Goal: Communication & Community: Answer question/provide support

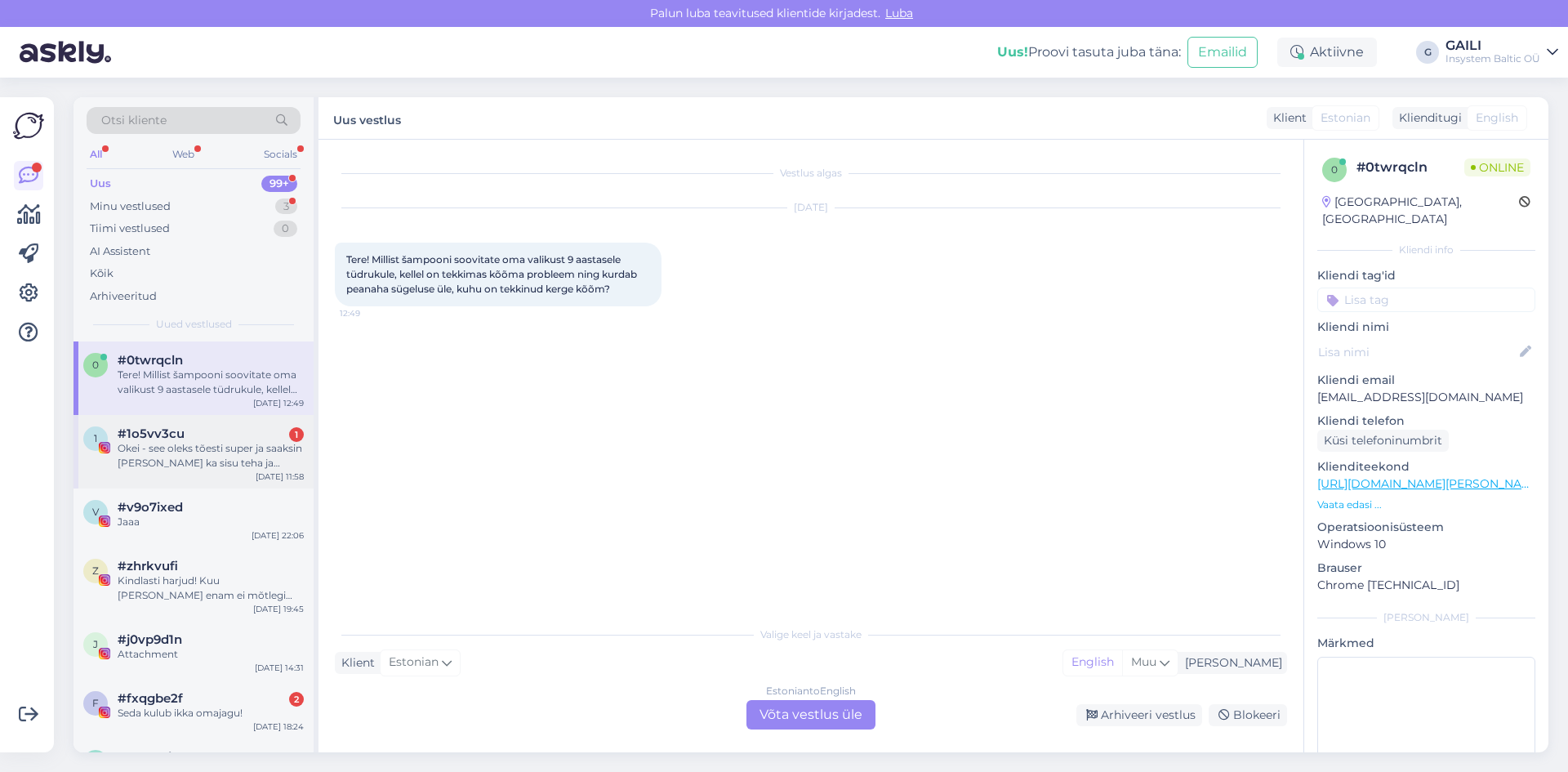
click at [235, 472] on div "1 #1o5vv3cu 1 Okei - see oleks tõesti super ja saaksin [PERSON_NAME] ka sisu te…" at bounding box center [194, 452] width 240 height 74
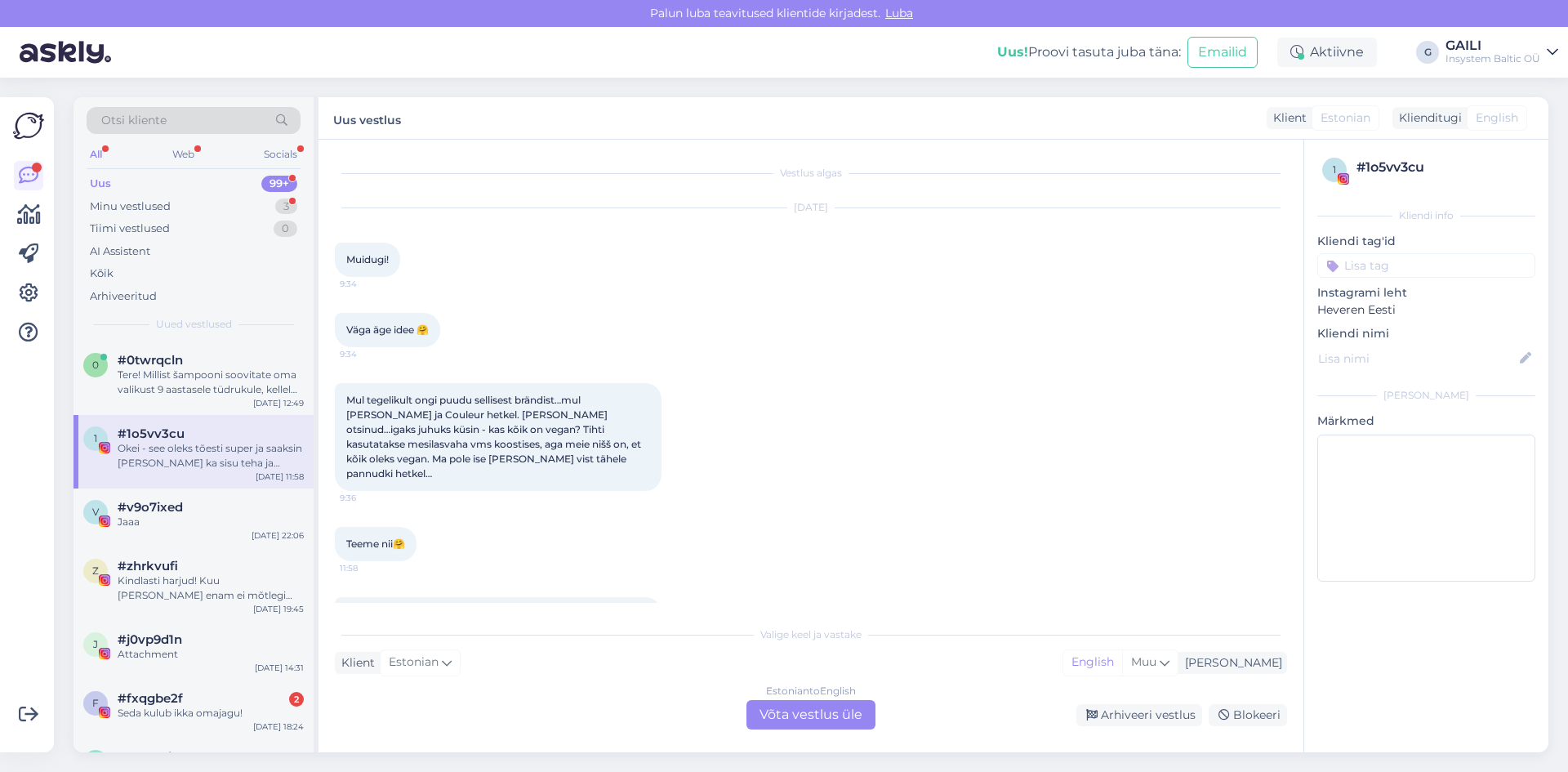
scroll to position [46, 0]
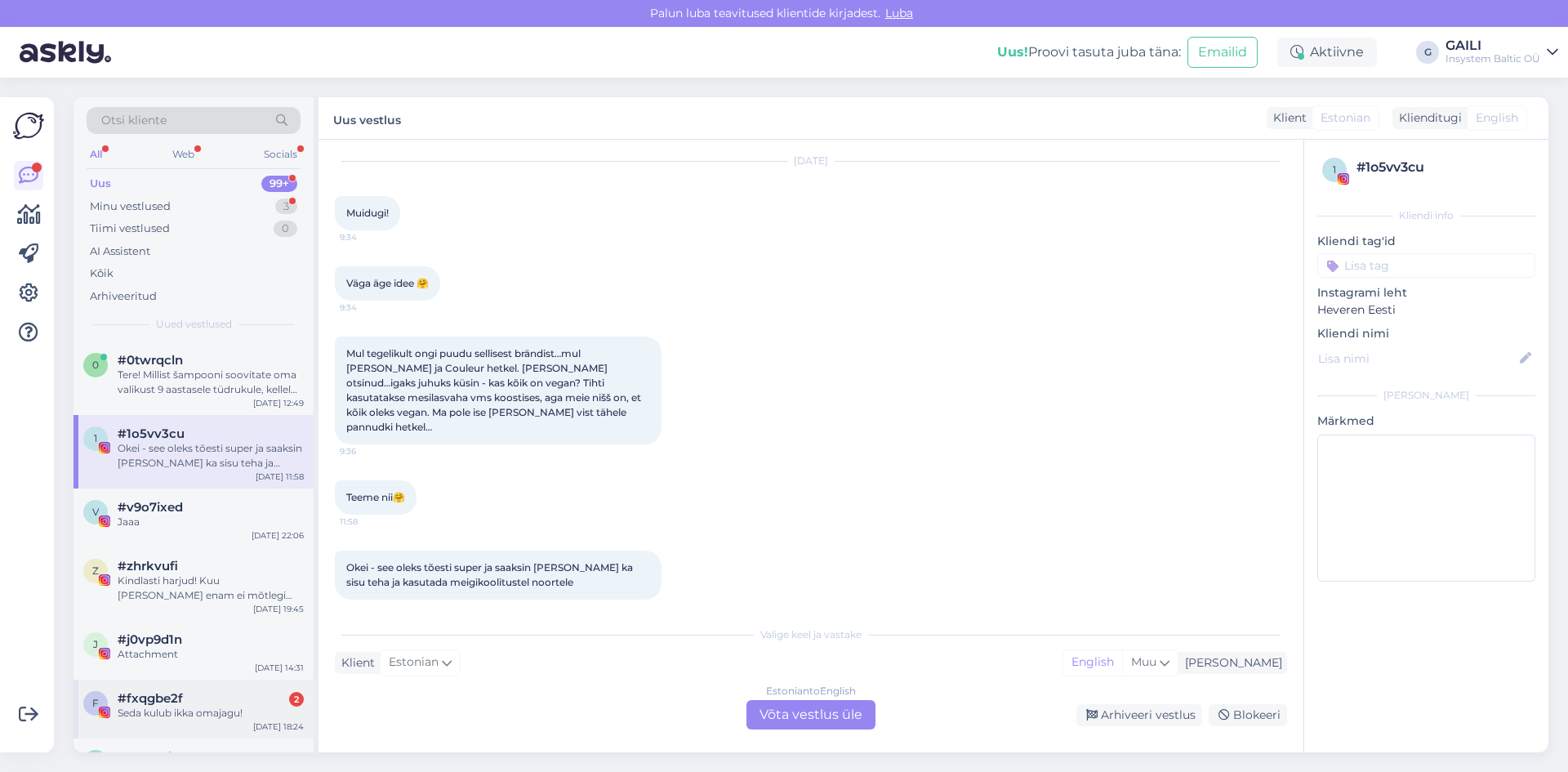
click at [222, 718] on div "Seda kulub ikka omajagu!" at bounding box center [210, 713] width 186 height 15
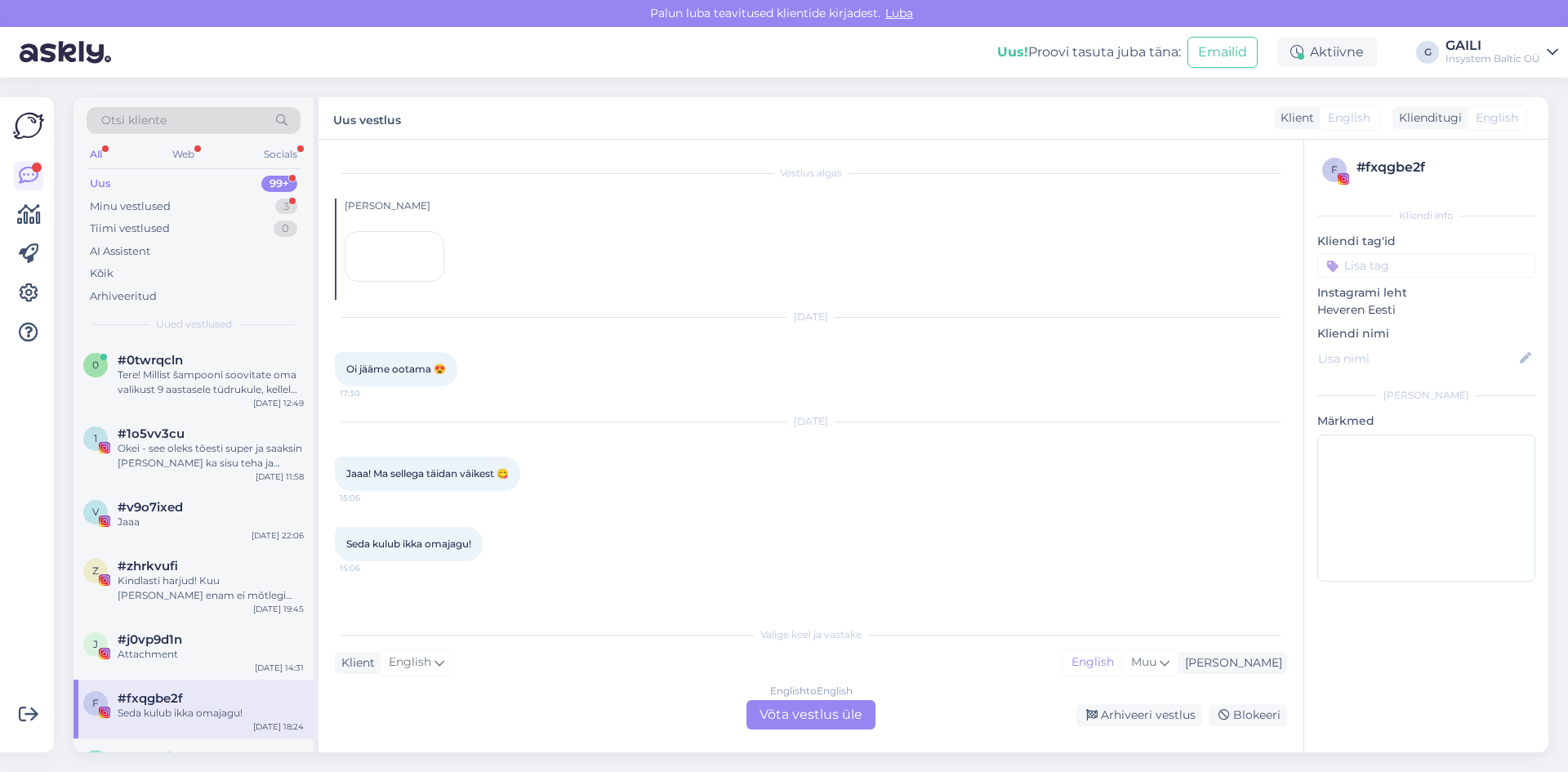
scroll to position [99, 0]
click at [162, 200] on div "Minu vestlused" at bounding box center [131, 206] width 81 height 16
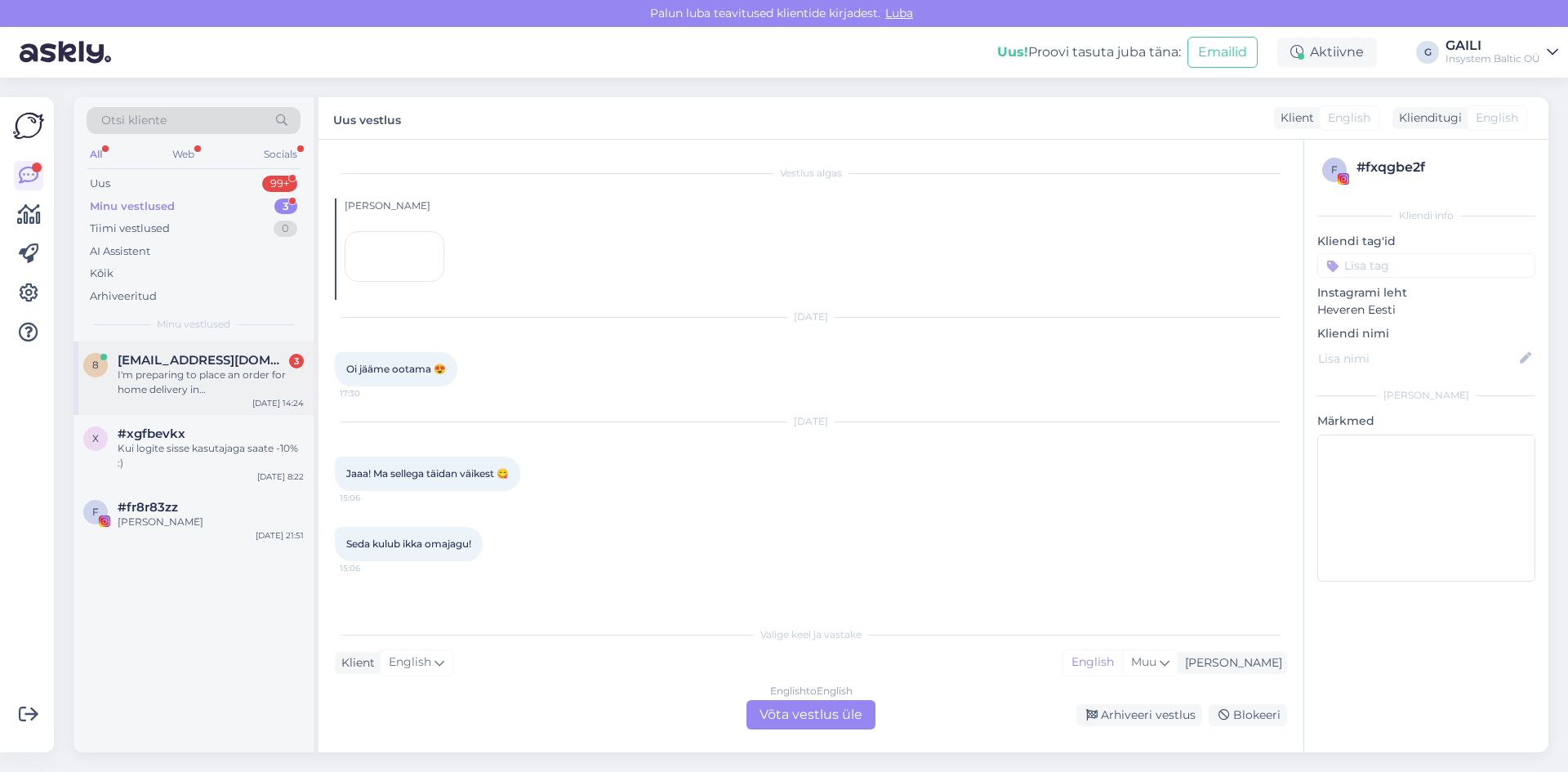
click at [202, 392] on div "I'm preparing to place an order for home delivery in [GEOGRAPHIC_DATA]. Who wil…" at bounding box center [210, 382] width 186 height 29
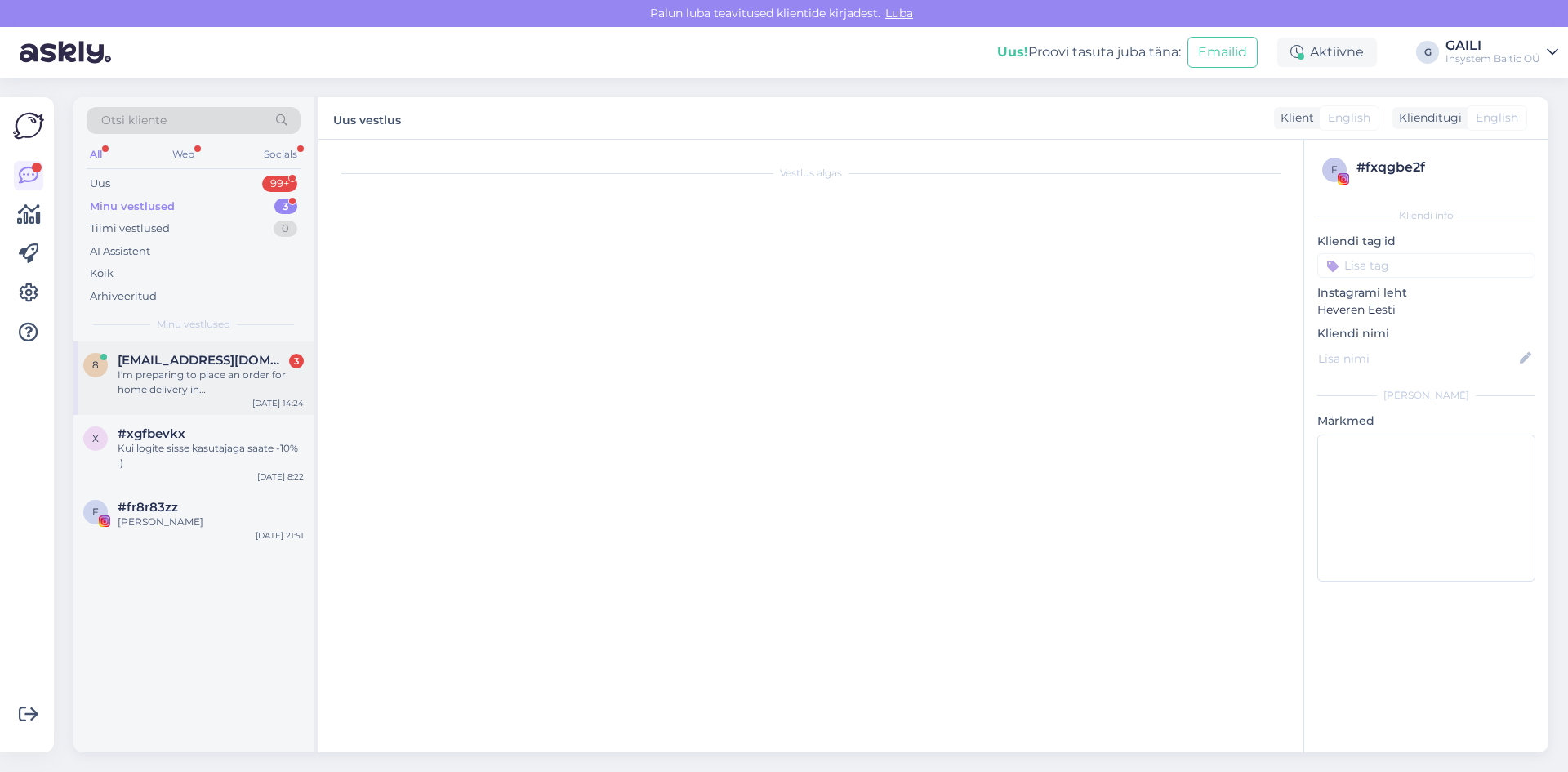
scroll to position [78, 0]
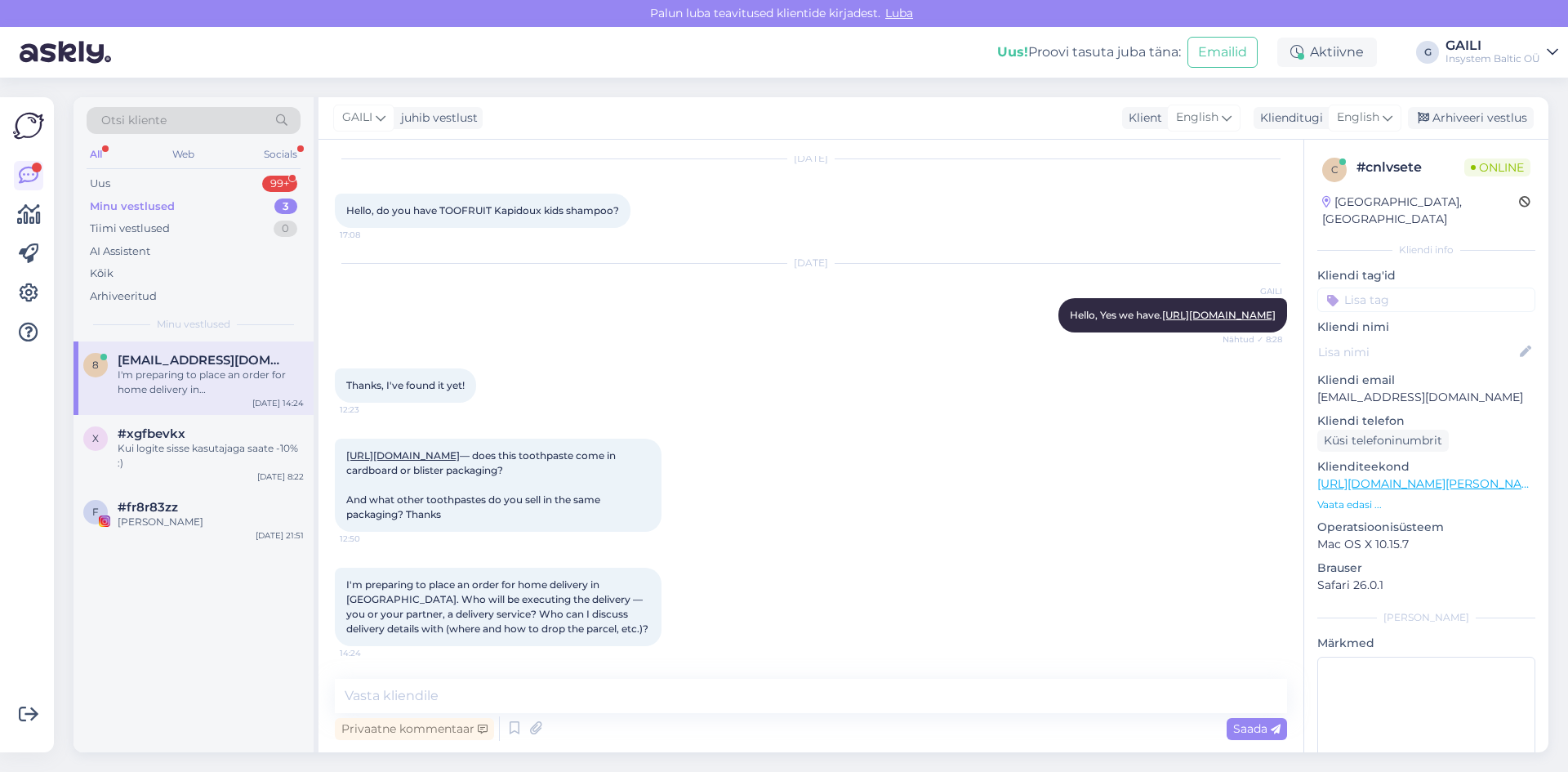
click at [453, 449] on link "[URL][DOMAIN_NAME]" at bounding box center [403, 455] width 113 height 12
click at [477, 694] on textarea at bounding box center [811, 696] width 952 height 34
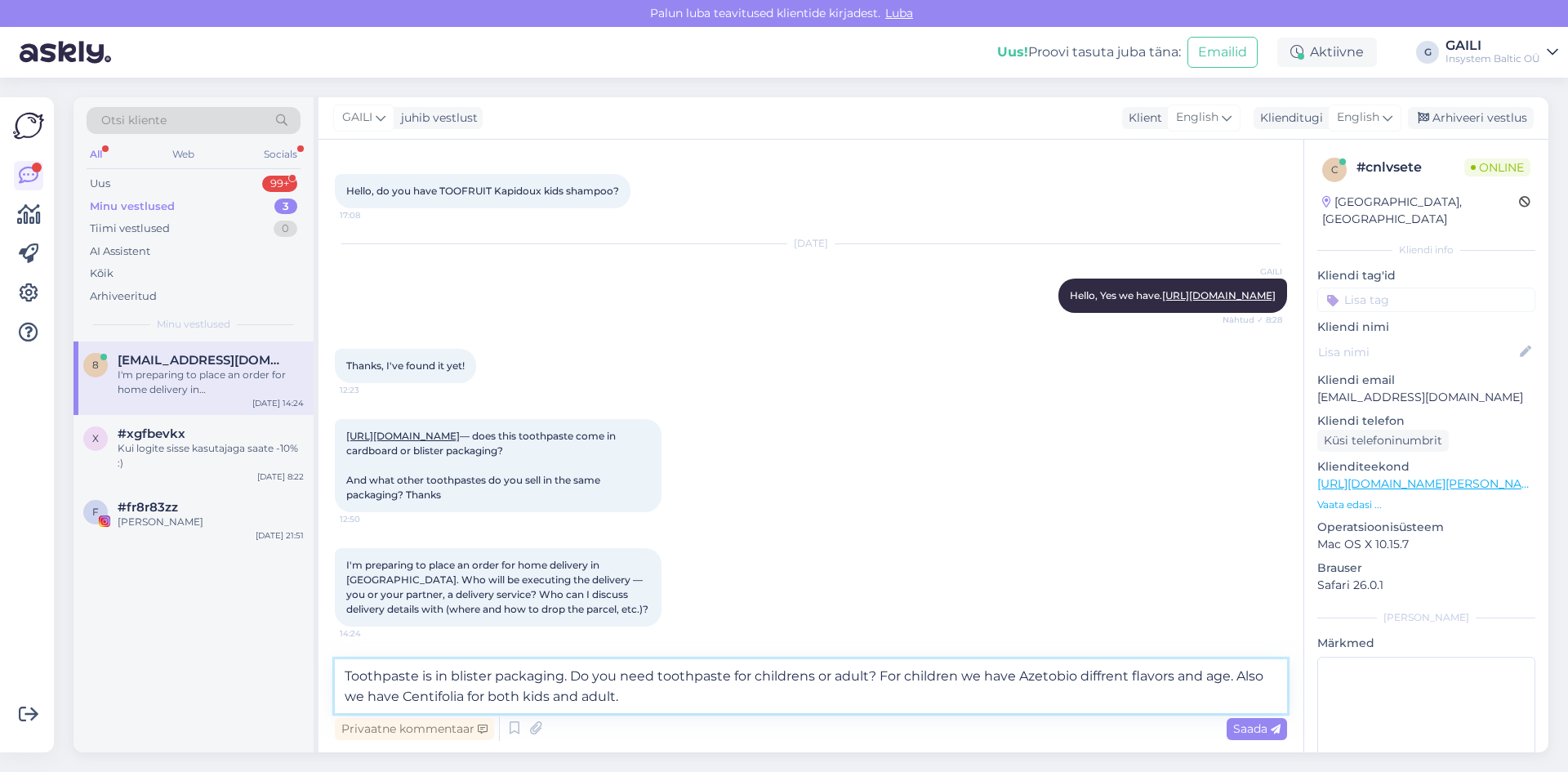
drag, startPoint x: 643, startPoint y: 700, endPoint x: 307, endPoint y: 657, distance: 338.7
click at [307, 657] on div "Otsi kliente All Web Socials Uus 99+ Minu vestlused 3 Tiimi vestlused 0 AI Assi…" at bounding box center [811, 424] width 1475 height 655
paste textarea "he toothpaste comes in blister packaging. Could you please let us know whether …"
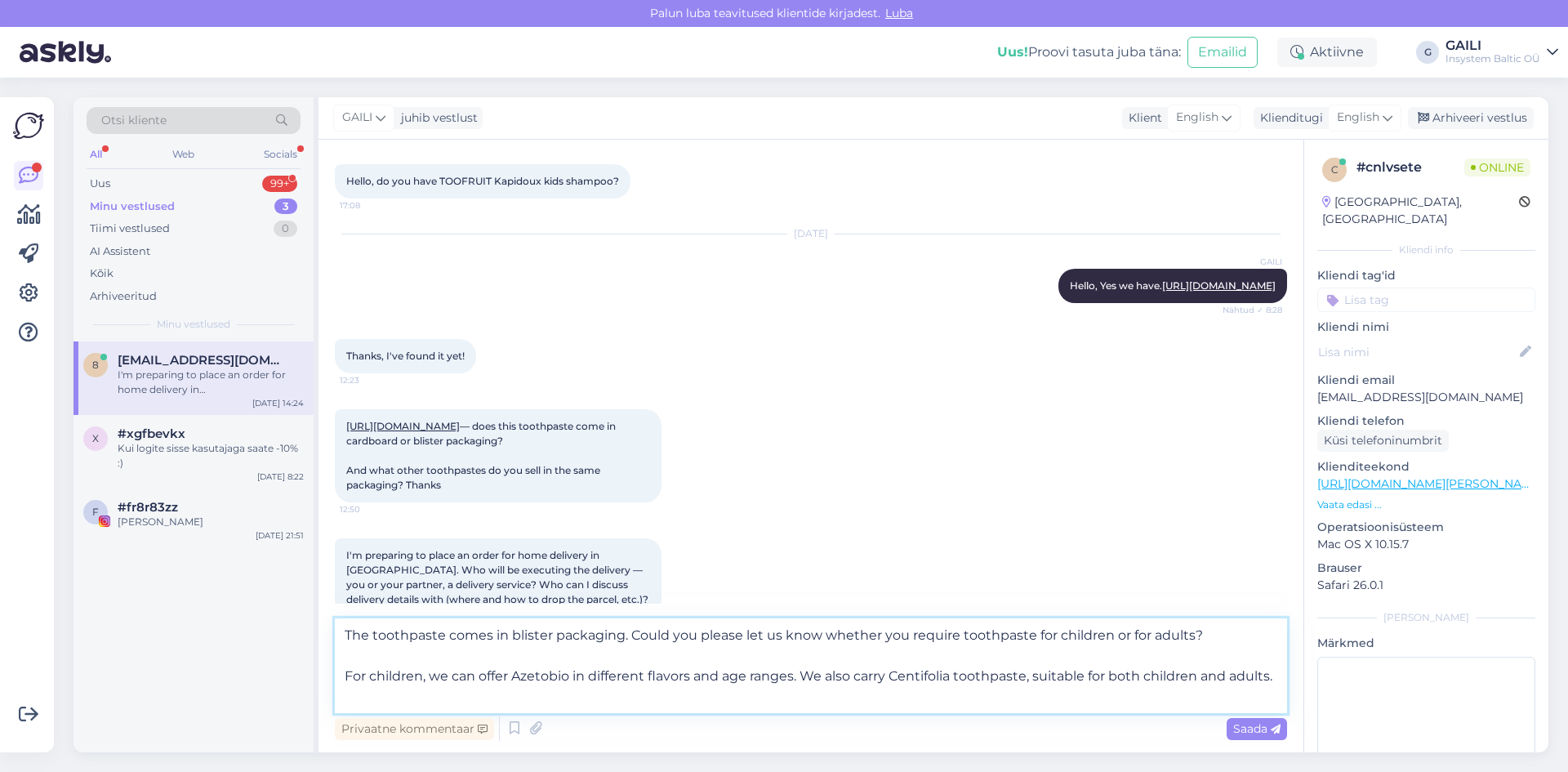
drag, startPoint x: 877, startPoint y: 635, endPoint x: 633, endPoint y: 641, distance: 244.1
click at [633, 641] on textarea "The toothpaste comes in blister packaging. Could you please let us know whether…" at bounding box center [811, 666] width 952 height 94
click at [493, 671] on textarea "The toothpaste comes in blister packaging. Do you require toothpaste for childr…" at bounding box center [811, 666] width 952 height 94
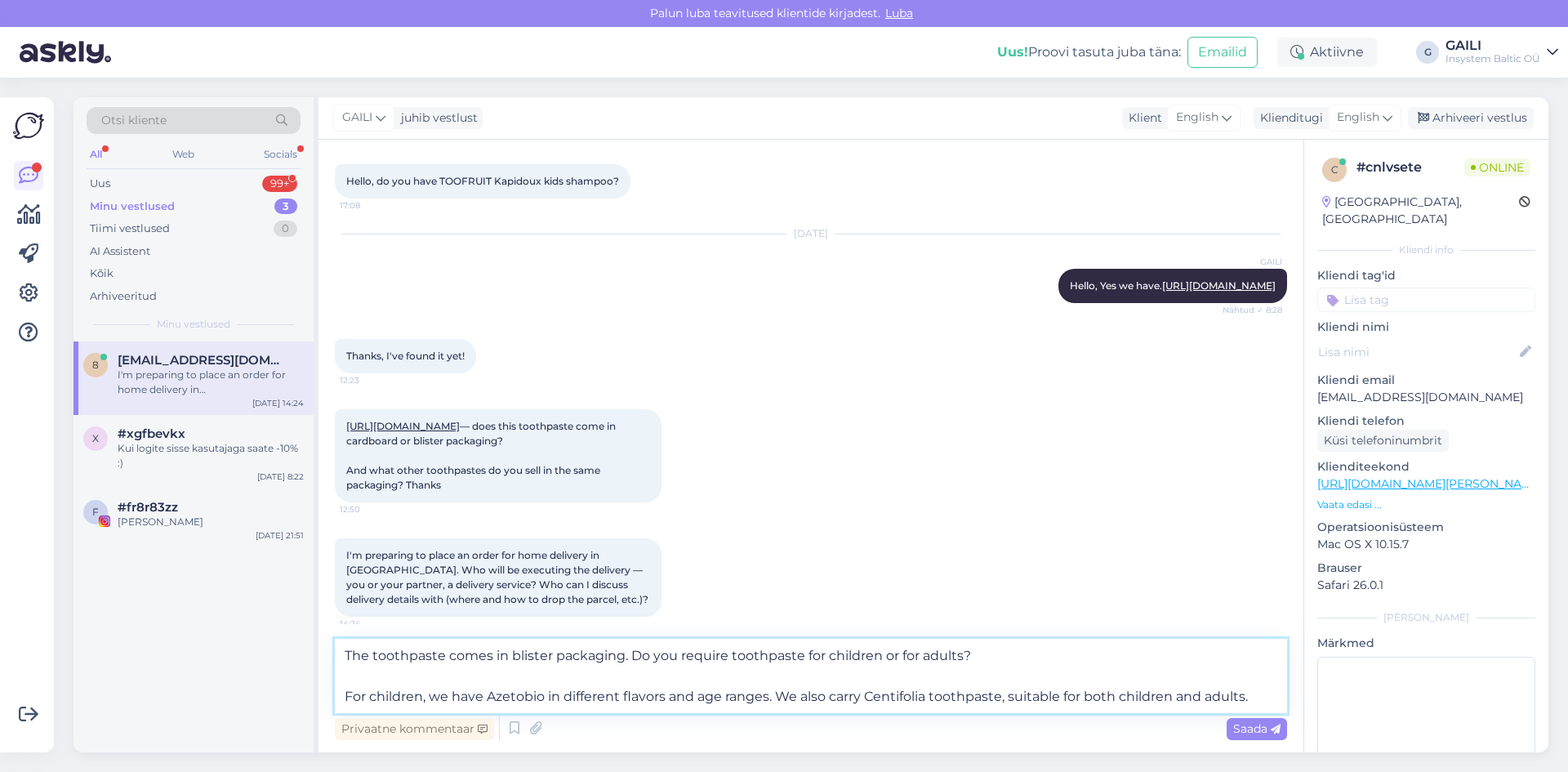
click at [345, 700] on textarea "The toothpaste comes in blister packaging. Do you require toothpaste for childr…" at bounding box center [811, 676] width 952 height 75
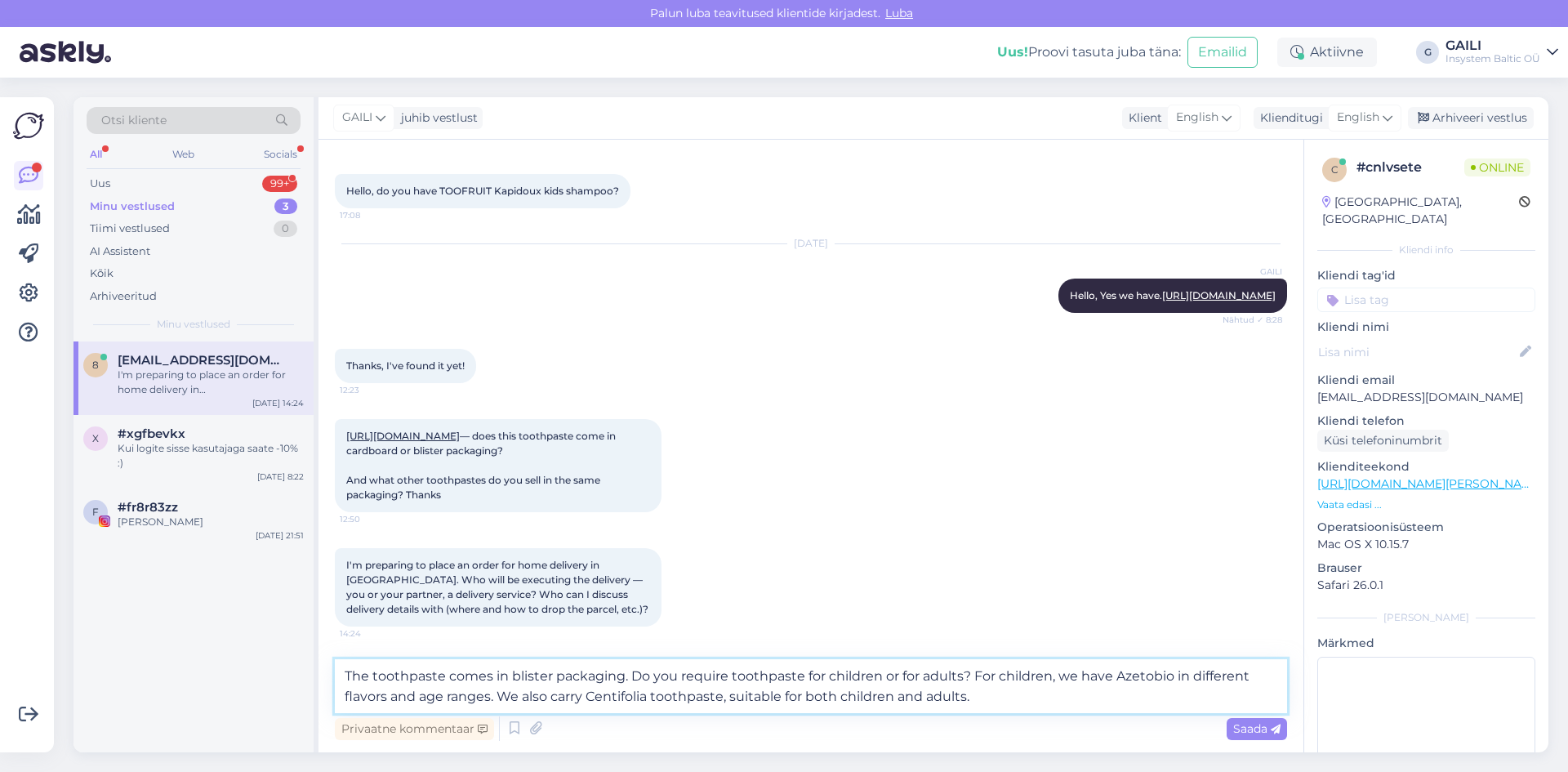
click at [981, 695] on textarea "The toothpaste comes in blister packaging. Do you require toothpaste for childr…" at bounding box center [811, 686] width 952 height 54
click at [1175, 679] on textarea "The toothpaste comes in blister packaging. Do you require toothpaste for childr…" at bounding box center [811, 686] width 952 height 54
paste textarea "[URL][DOMAIN_NAME]"
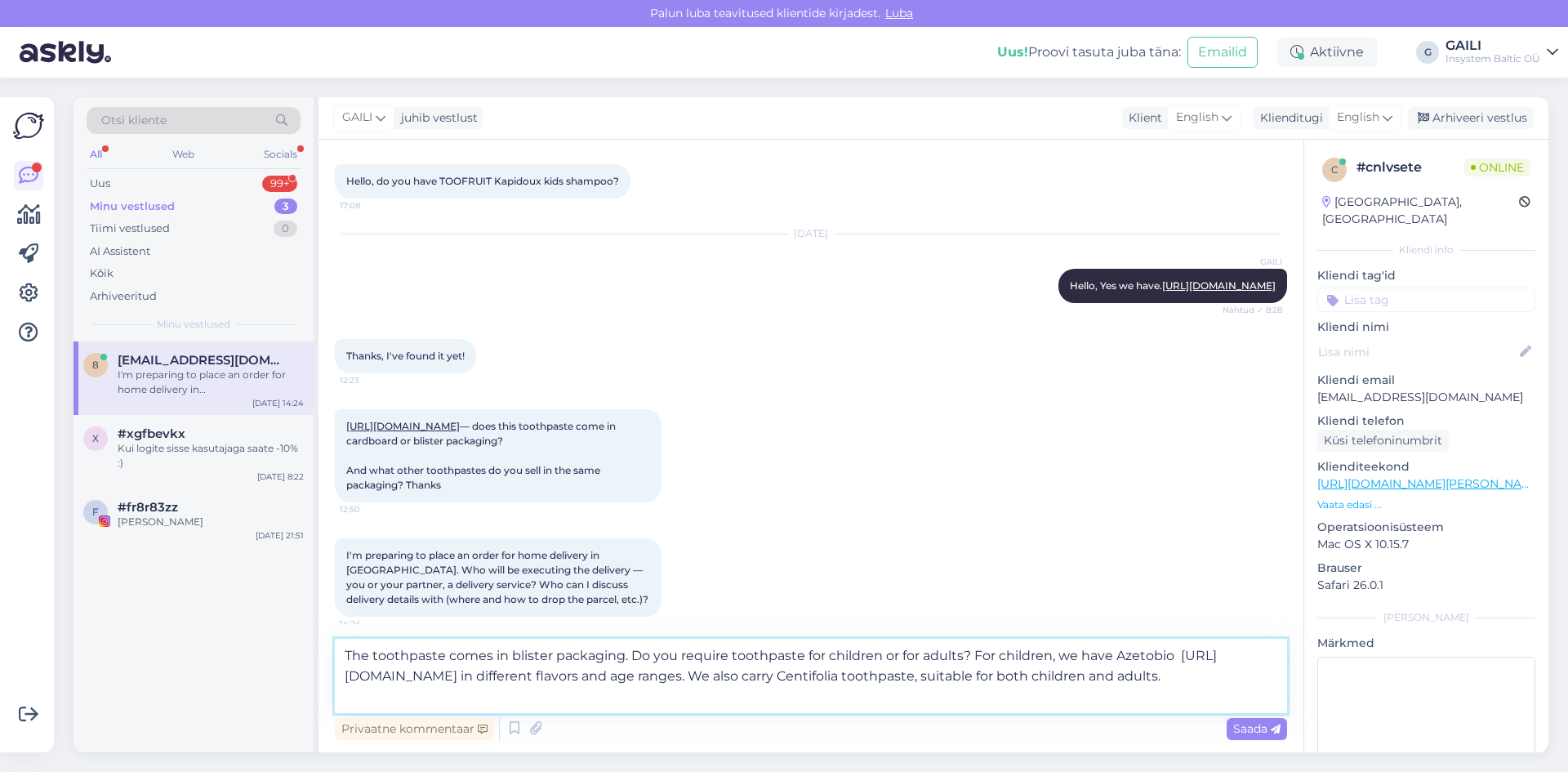
click at [1027, 678] on textarea "The toothpaste comes in blister packaging. Do you require toothpaste for childr…" at bounding box center [811, 676] width 952 height 75
click at [1029, 678] on textarea "The toothpaste comes in blister packaging. Do you require toothpaste for childr…" at bounding box center [811, 676] width 952 height 75
paste textarea "[URL][DOMAIN_NAME]"
type textarea "The toothpaste comes in blister packaging. Do you require toothpaste for childr…"
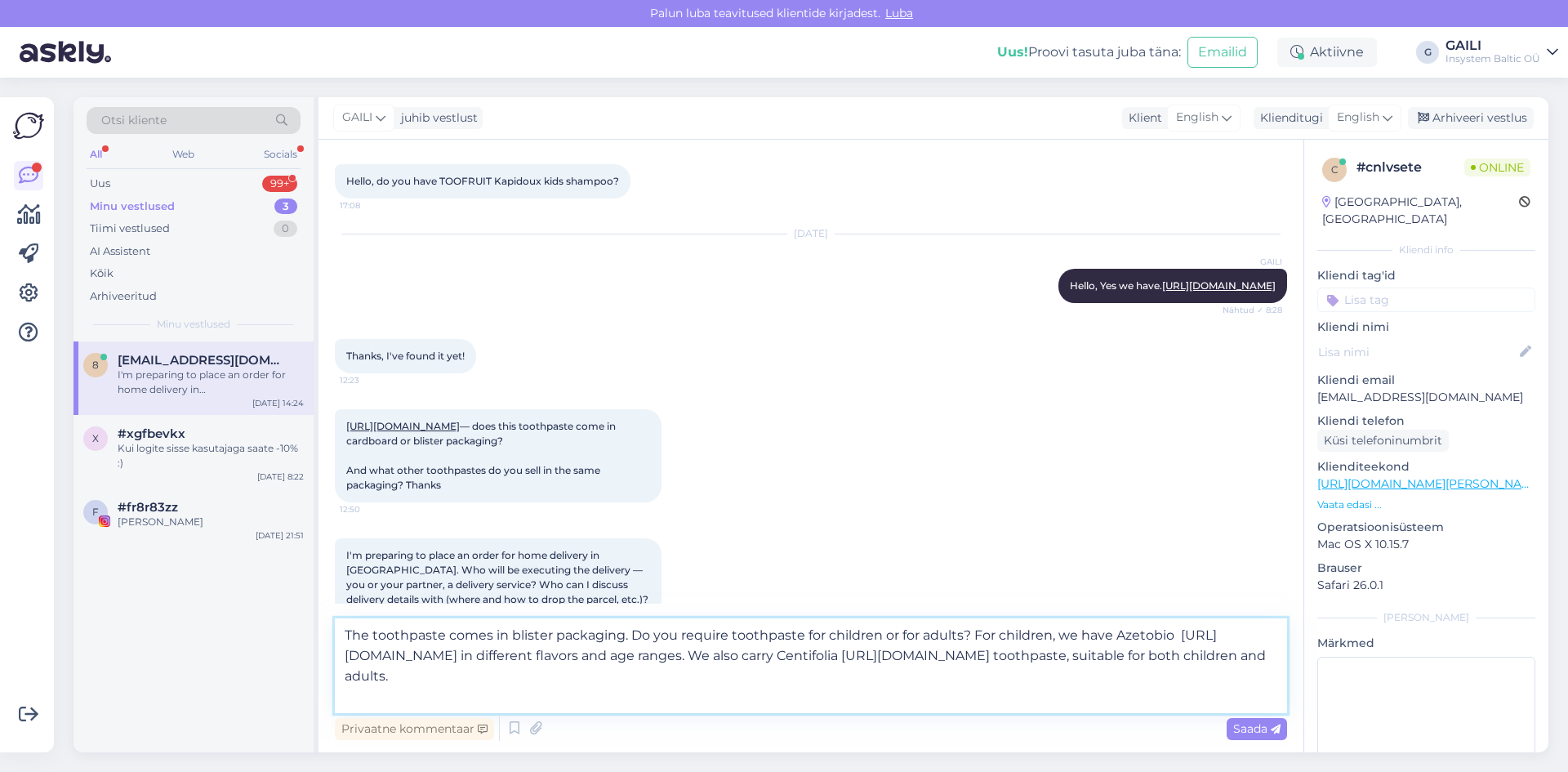
click at [535, 701] on textarea "The toothpaste comes in blister packaging. Do you require toothpaste for childr…" at bounding box center [811, 666] width 952 height 94
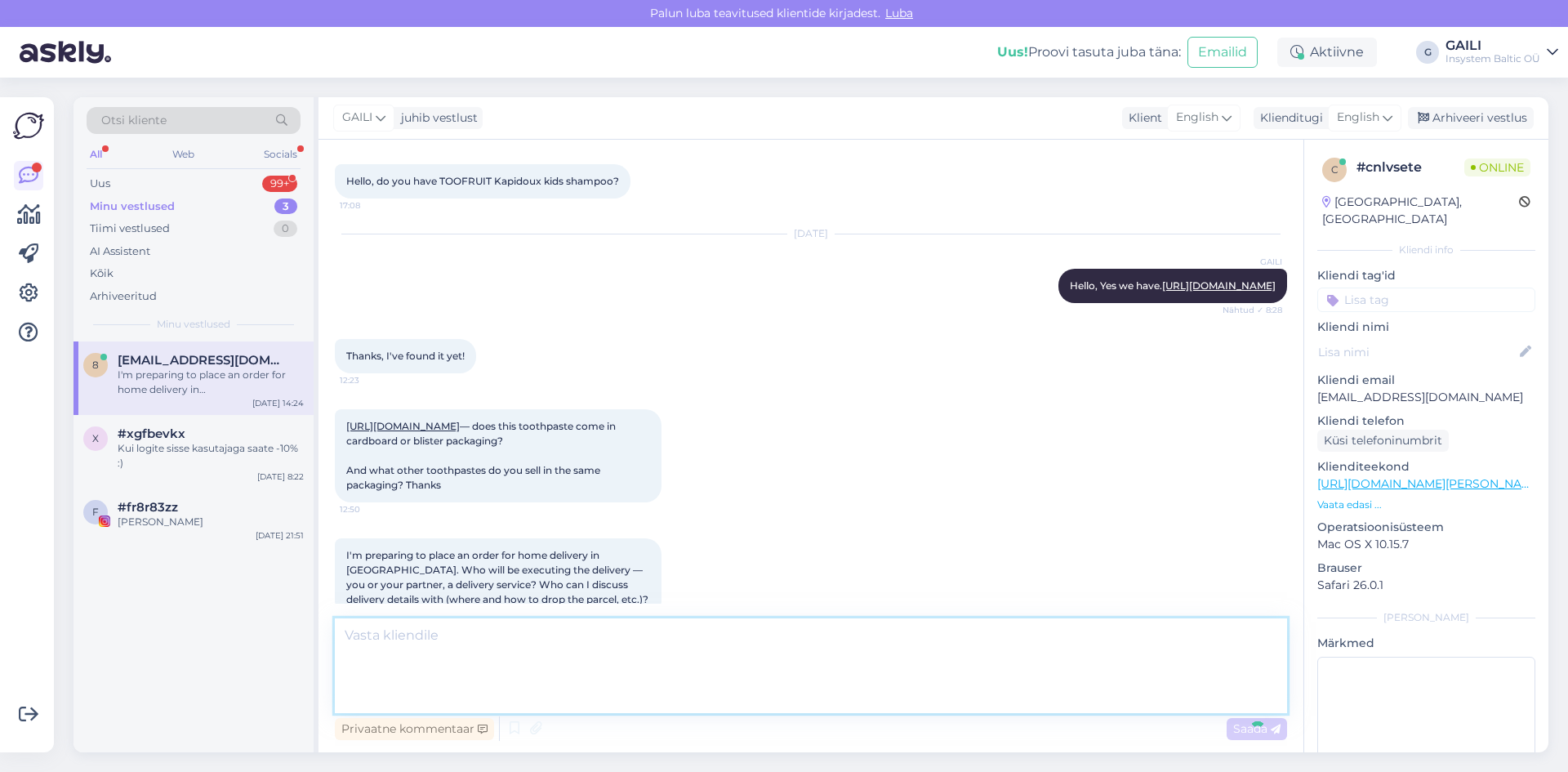
scroll to position [237, 0]
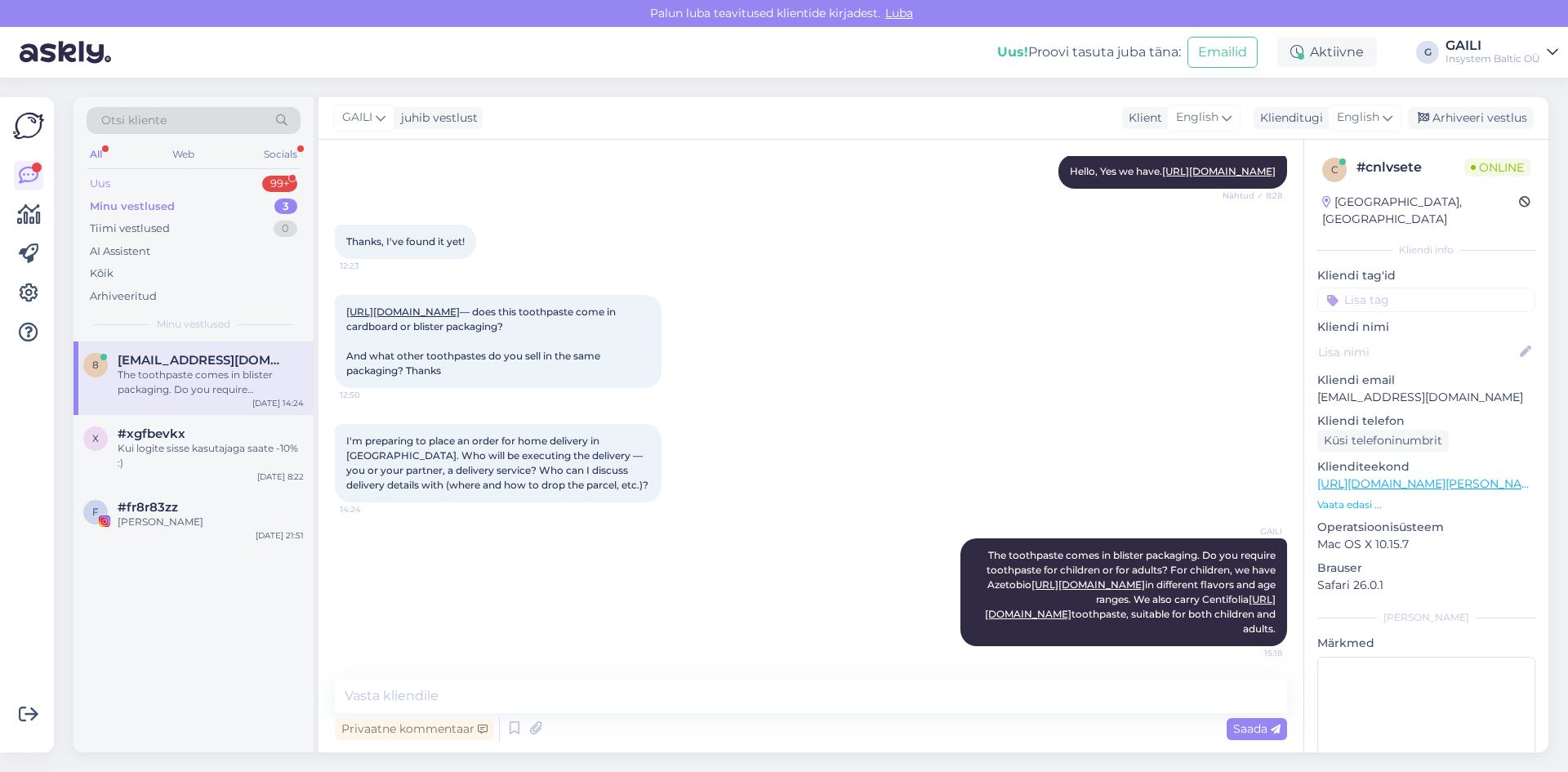
click at [146, 180] on div "Uus 99+" at bounding box center [193, 184] width 214 height 23
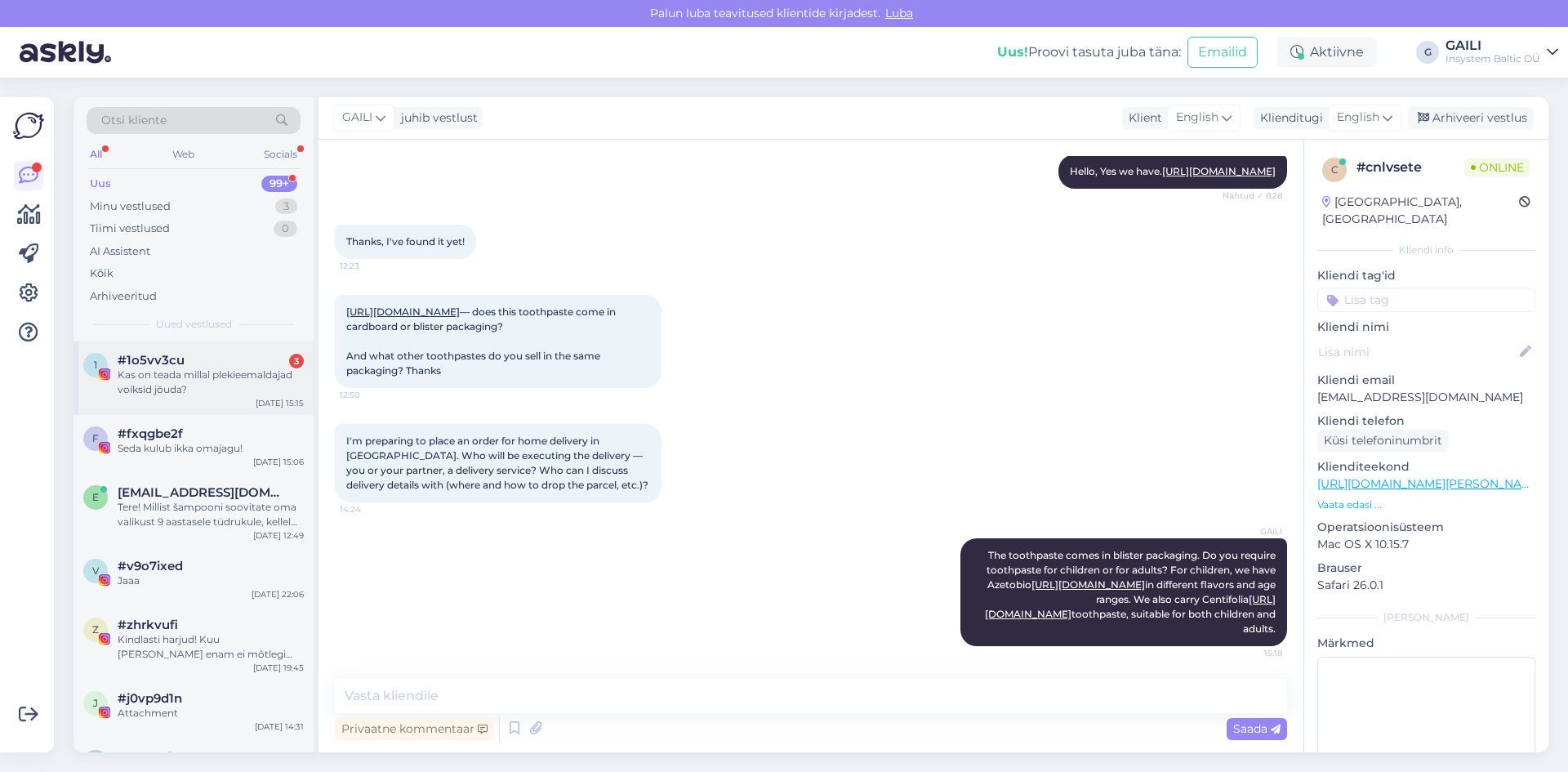
click at [219, 365] on div "#1o5vv3cu 3" at bounding box center [210, 360] width 186 height 15
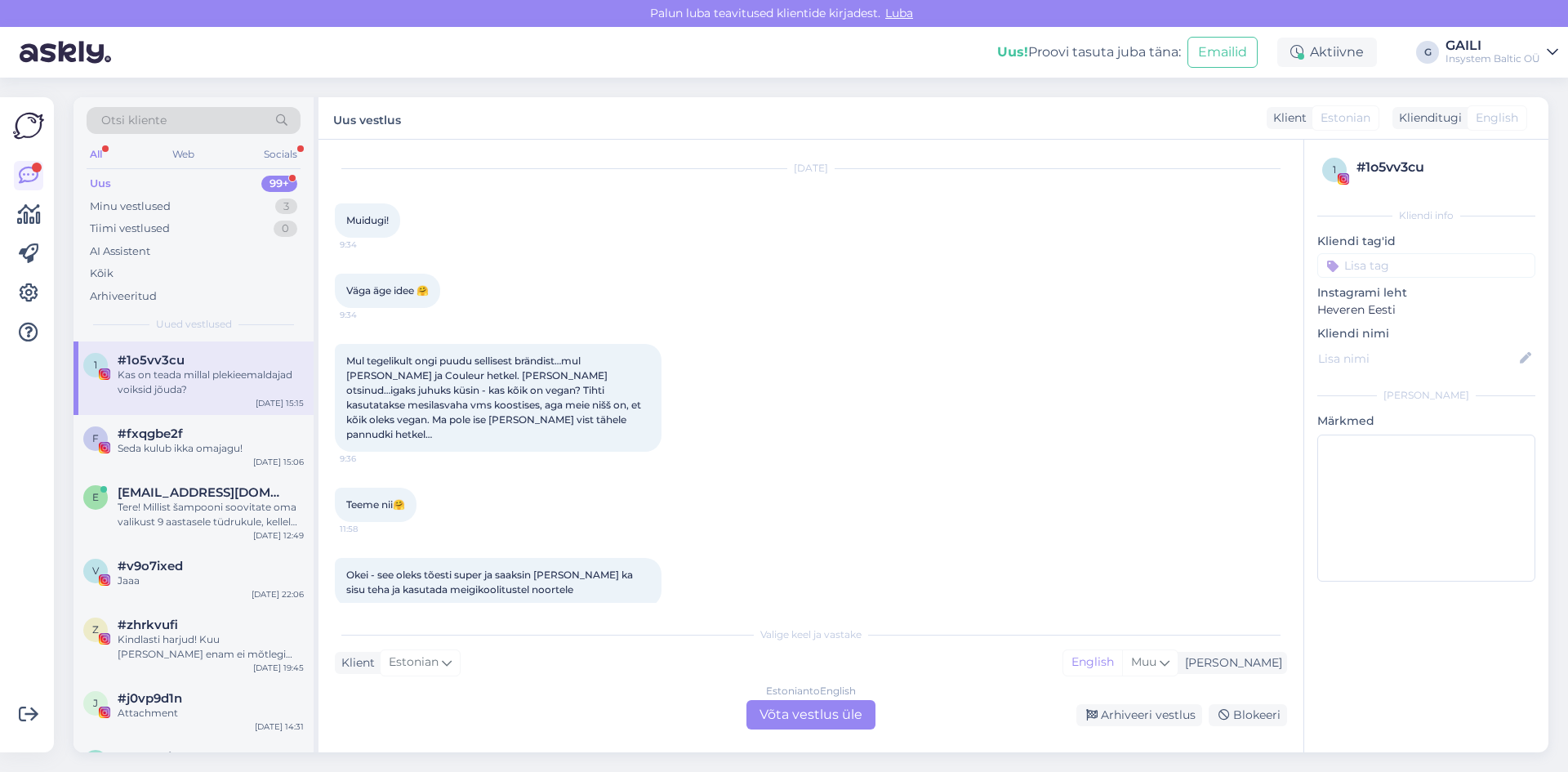
scroll to position [0, 0]
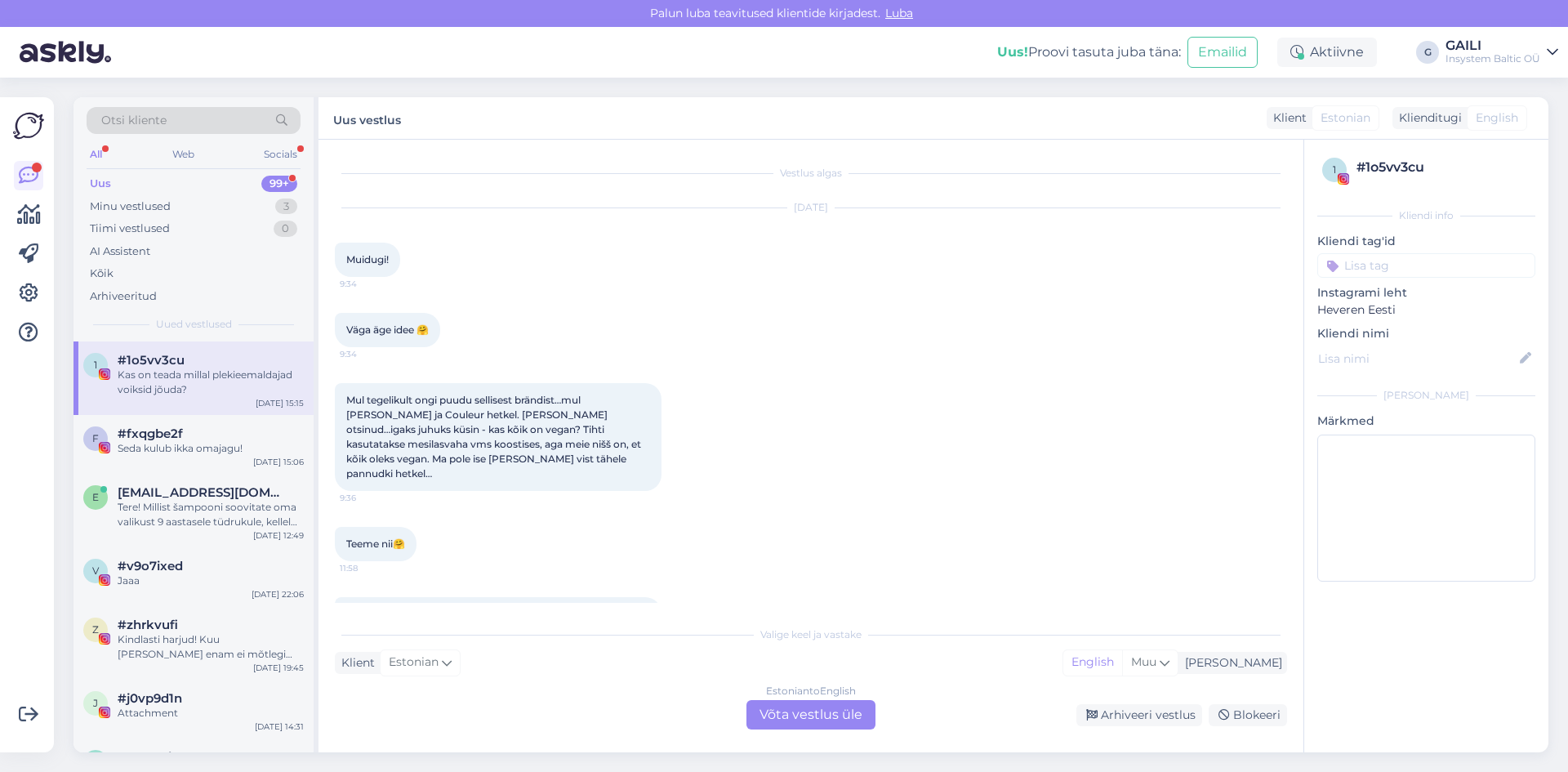
click at [165, 185] on div "Uus 99+" at bounding box center [193, 184] width 214 height 23
click at [166, 209] on div "Minu vestlused" at bounding box center [131, 206] width 81 height 16
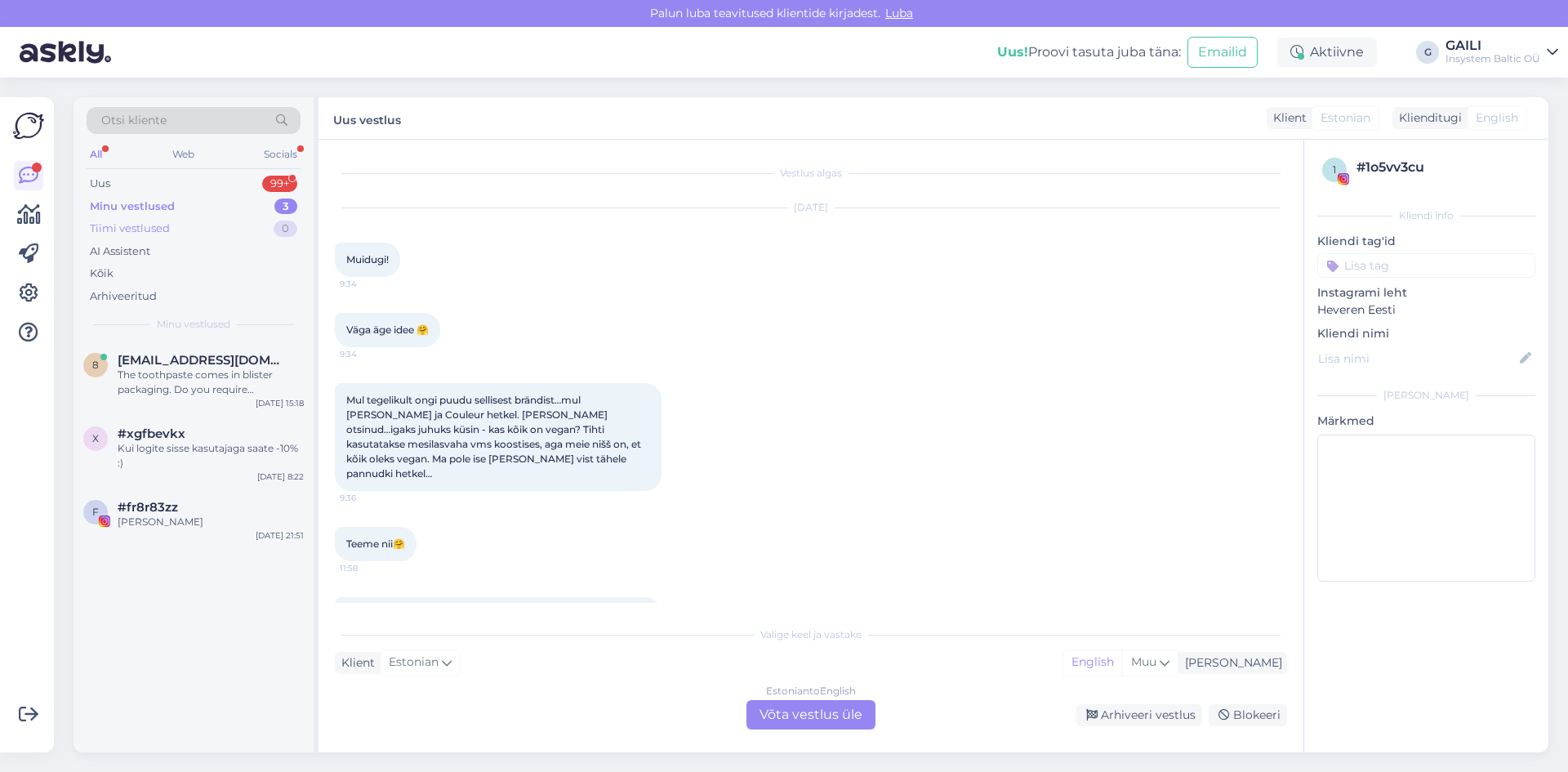
click at [176, 234] on div "Tiimi vestlused 0" at bounding box center [193, 228] width 214 height 23
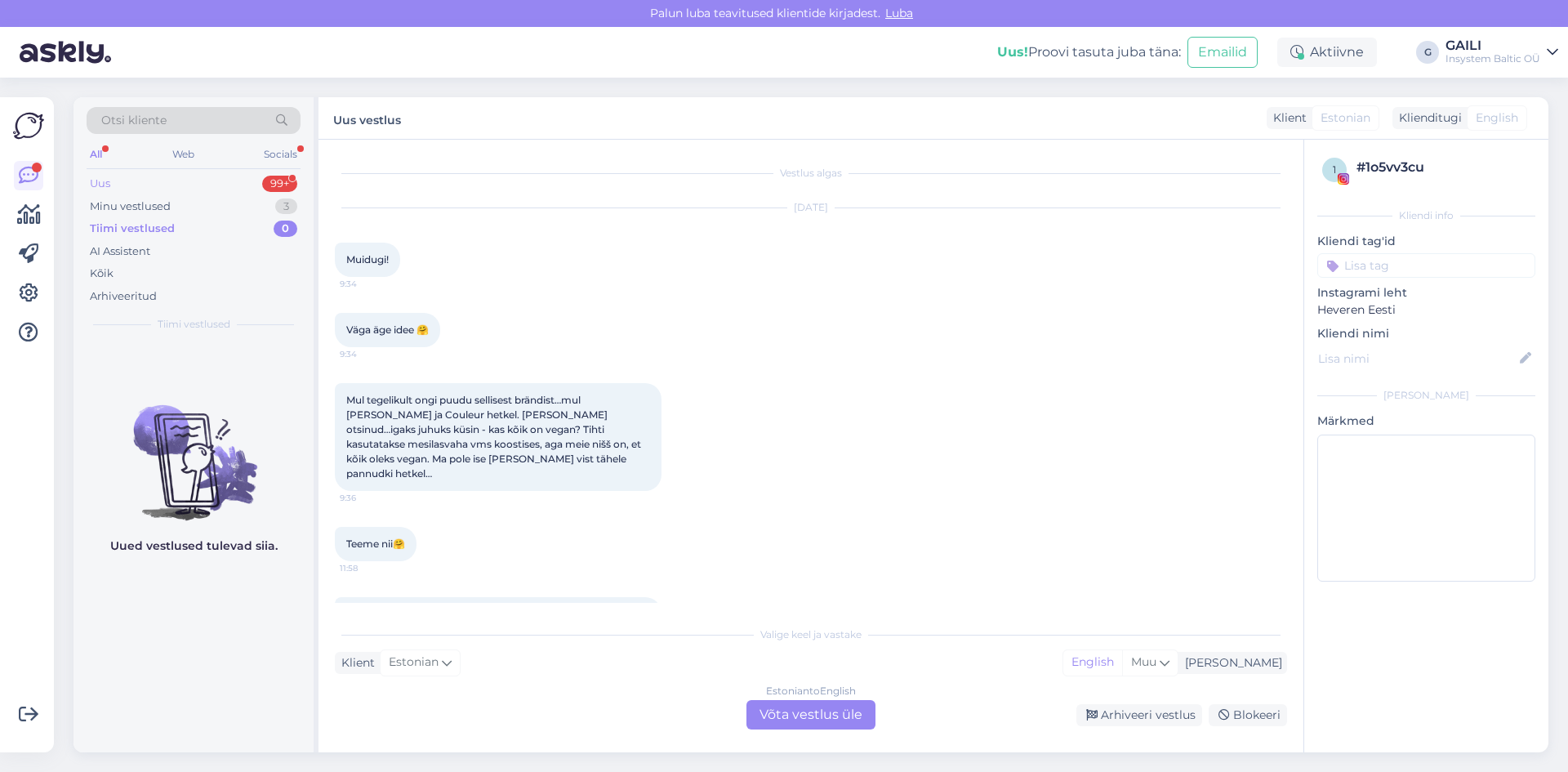
click at [142, 188] on div "Uus 99+" at bounding box center [193, 184] width 214 height 23
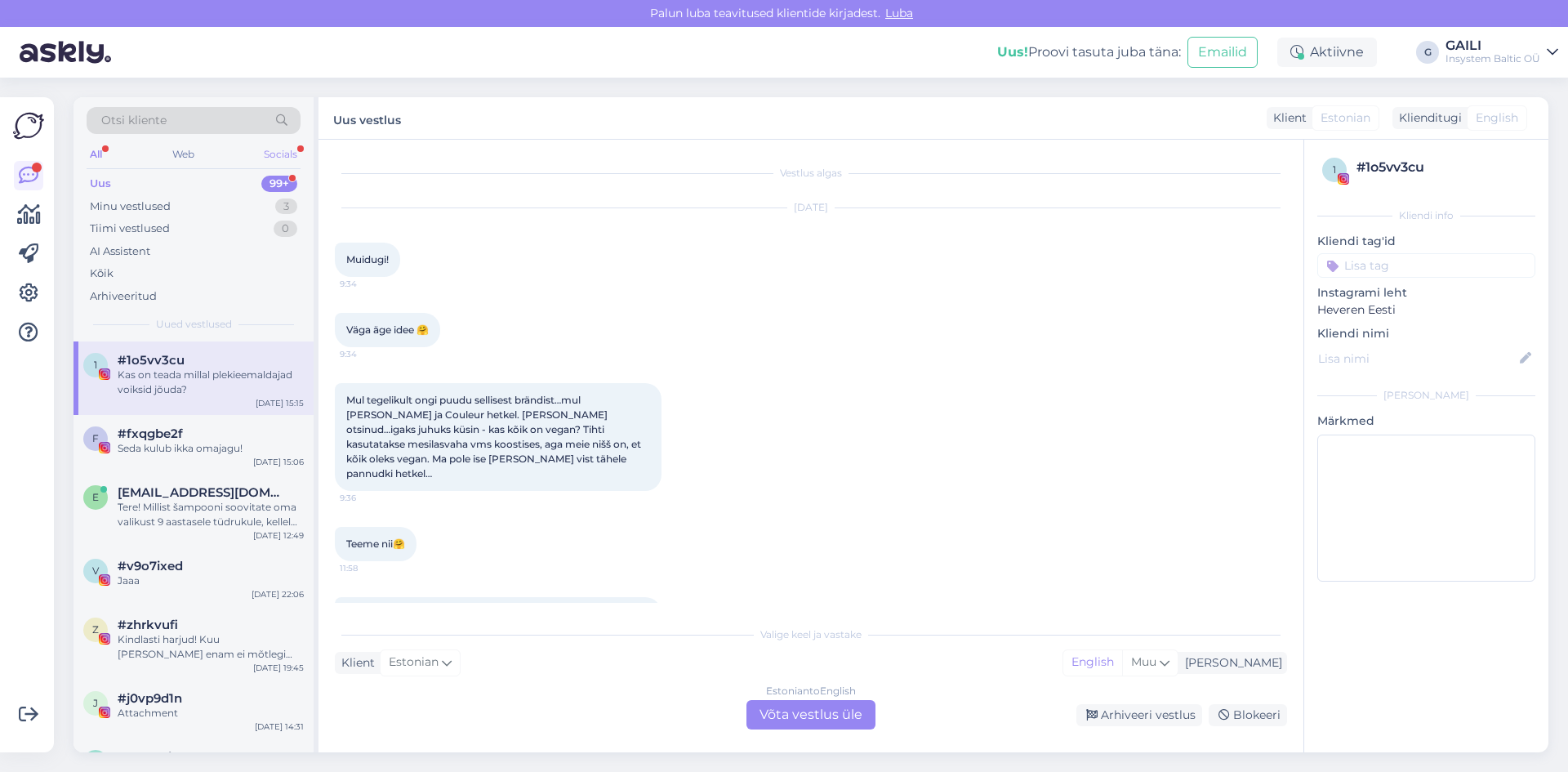
click at [282, 151] on div "Socials" at bounding box center [280, 154] width 40 height 21
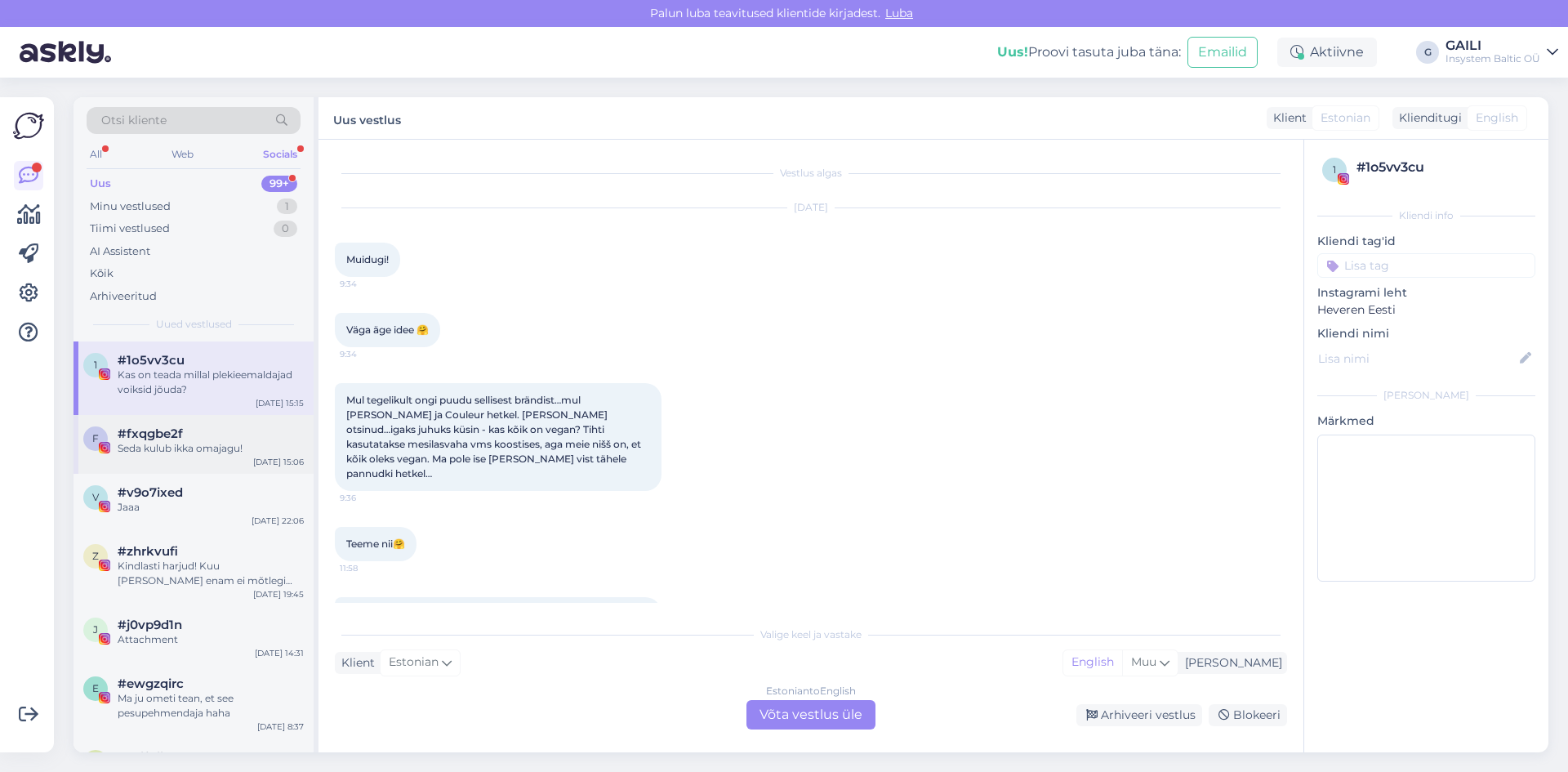
drag, startPoint x: 197, startPoint y: 439, endPoint x: 209, endPoint y: 459, distance: 23.3
click at [197, 440] on div "#fxqgbe2f" at bounding box center [210, 433] width 186 height 15
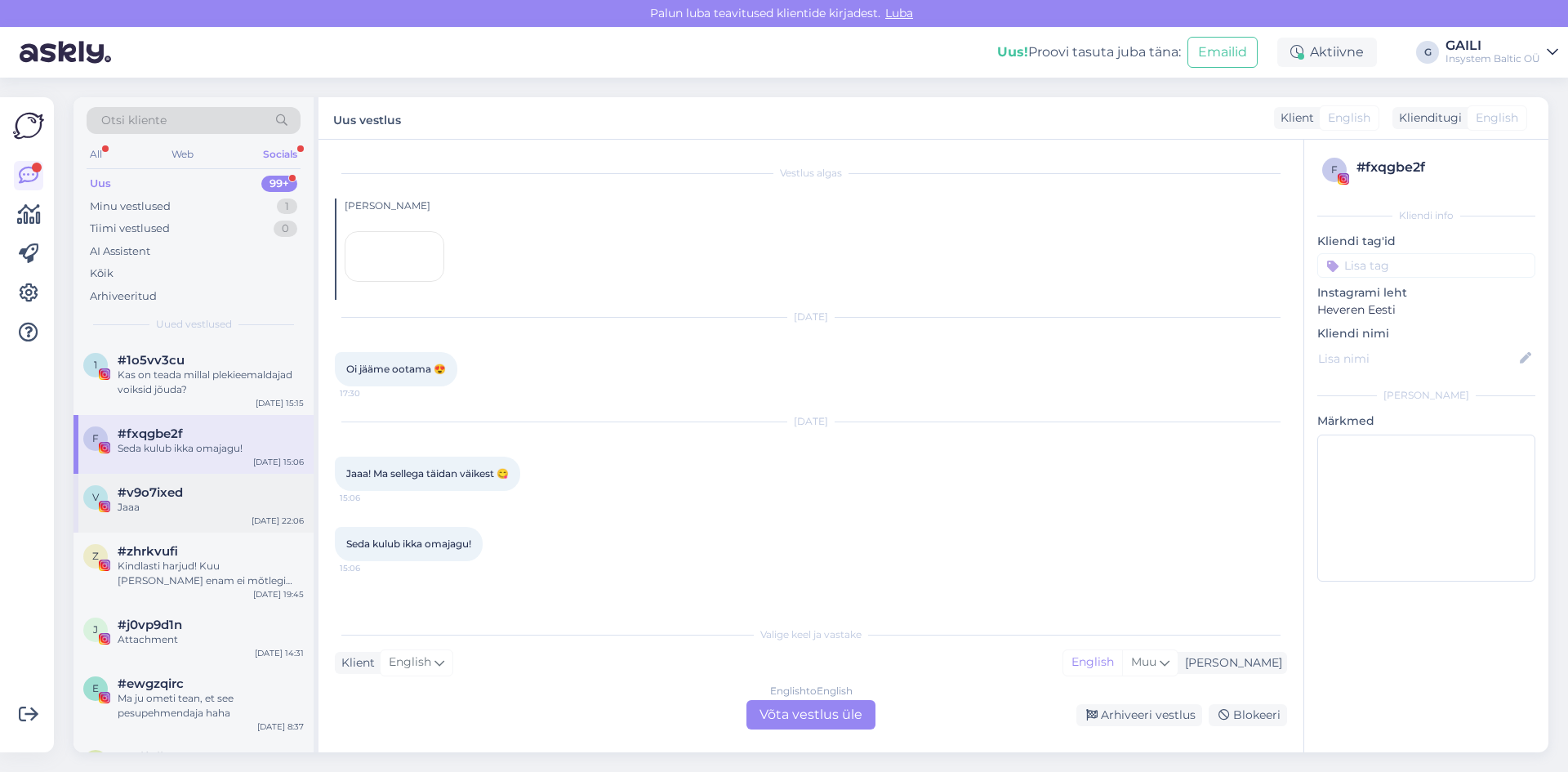
click at [203, 495] on div "#v9o7ixed" at bounding box center [210, 492] width 186 height 15
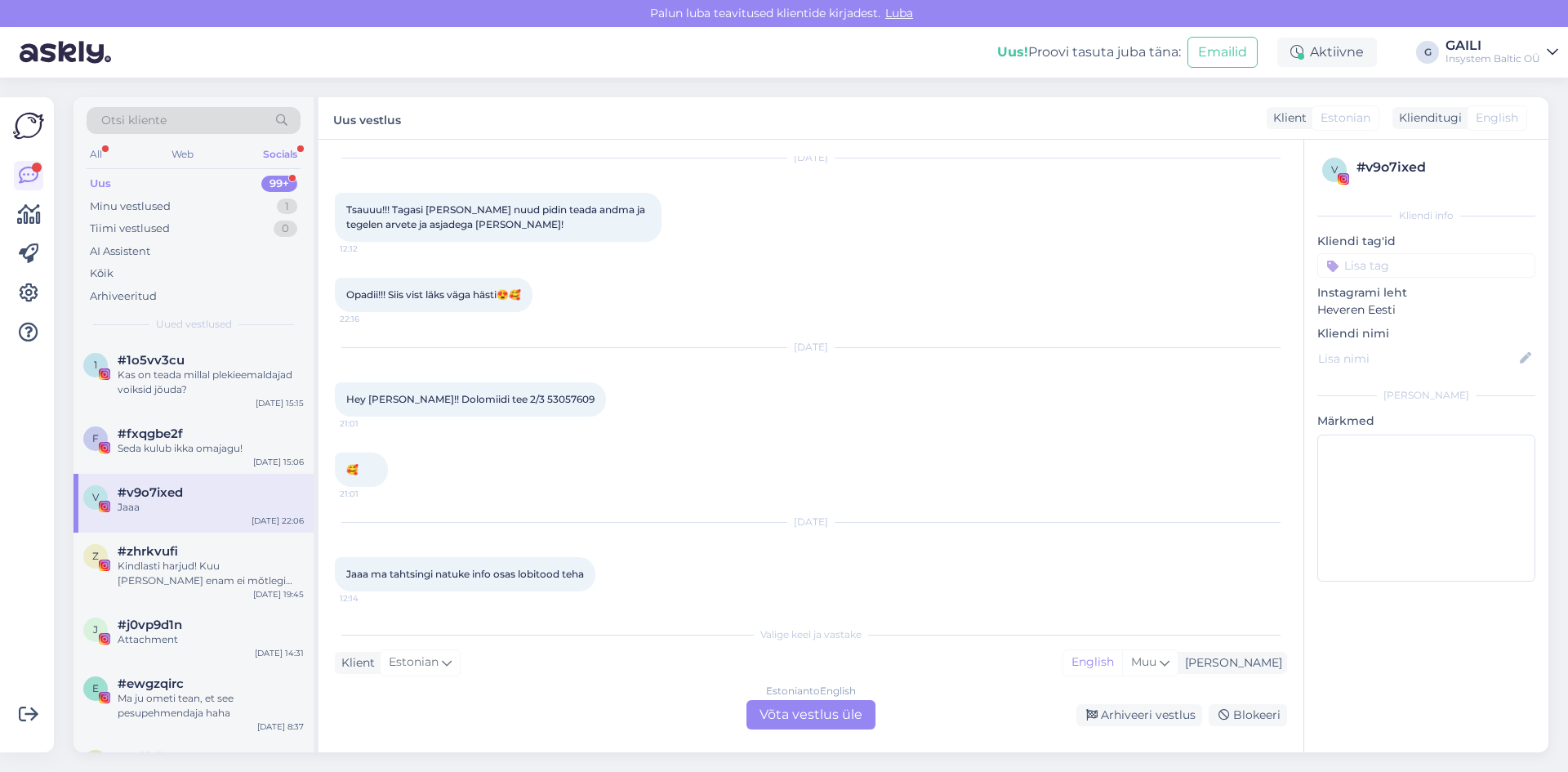
scroll to position [126, 0]
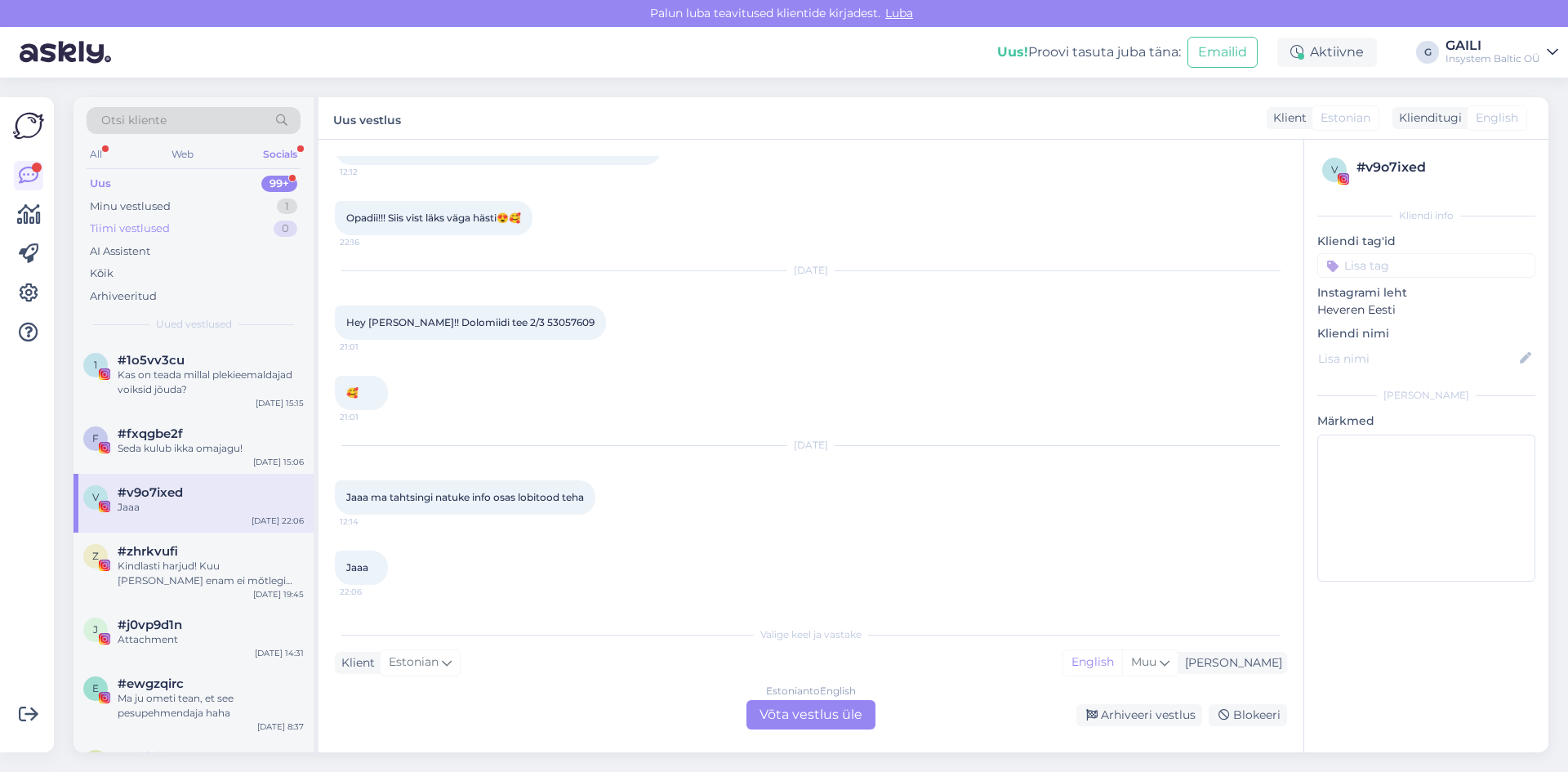
click at [167, 226] on div "Tiimi vestlused" at bounding box center [130, 228] width 80 height 16
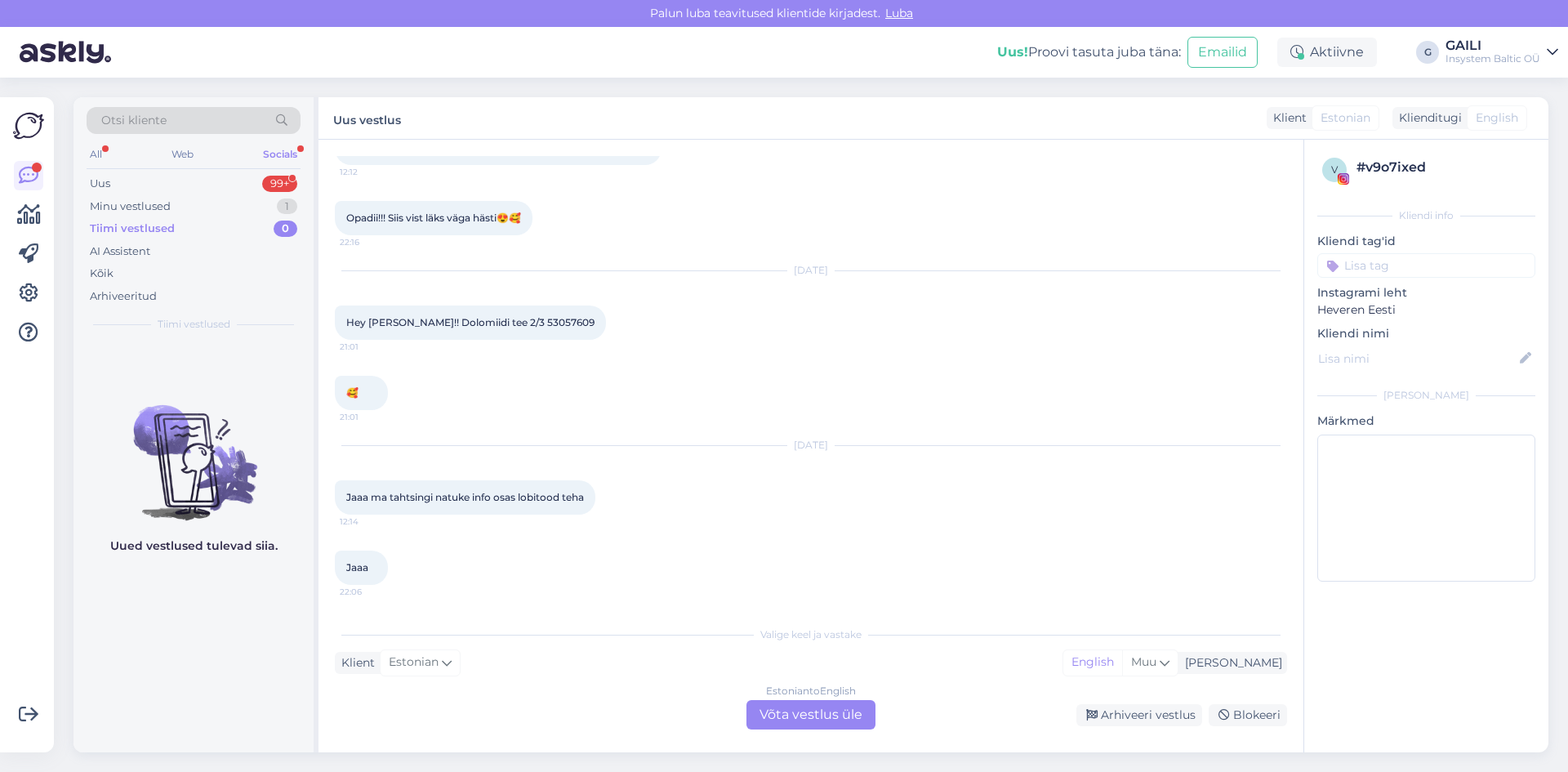
click at [157, 228] on div "Tiimi vestlused" at bounding box center [132, 228] width 85 height 16
click at [157, 209] on div "Minu vestlused" at bounding box center [131, 206] width 81 height 16
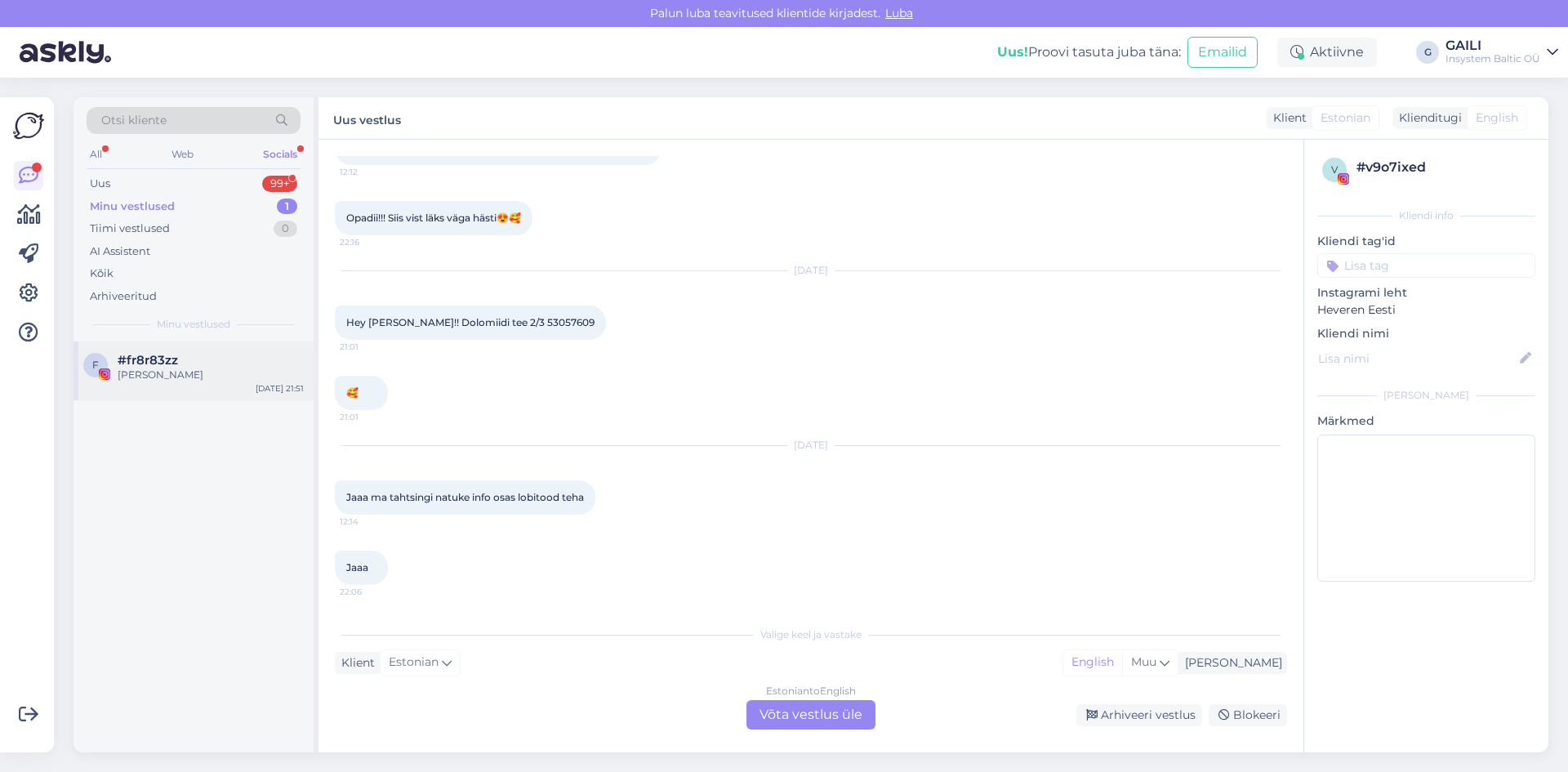
click at [190, 368] on div "[PERSON_NAME]" at bounding box center [210, 374] width 186 height 15
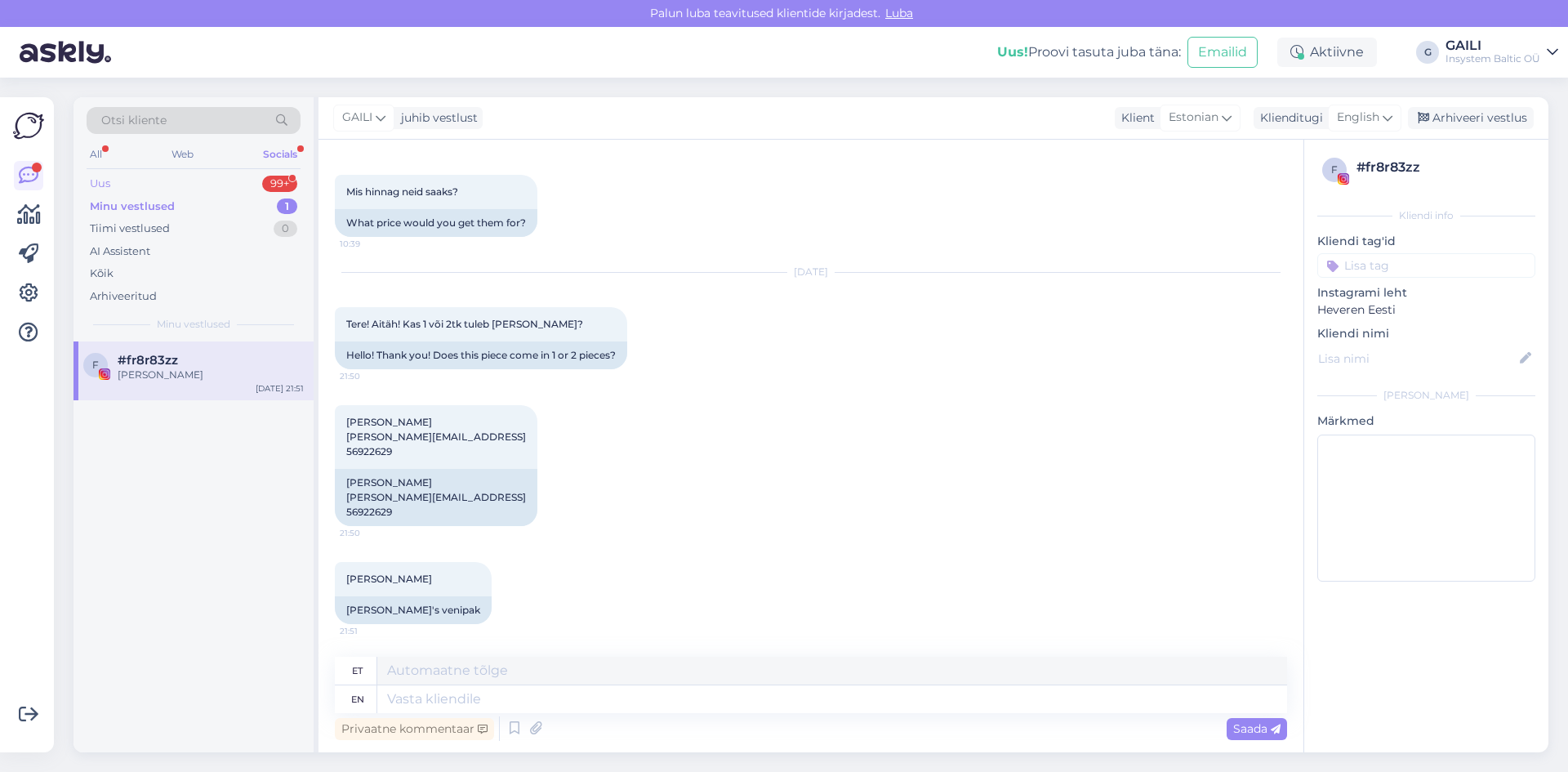
click at [160, 185] on div "Uus 99+" at bounding box center [193, 184] width 214 height 23
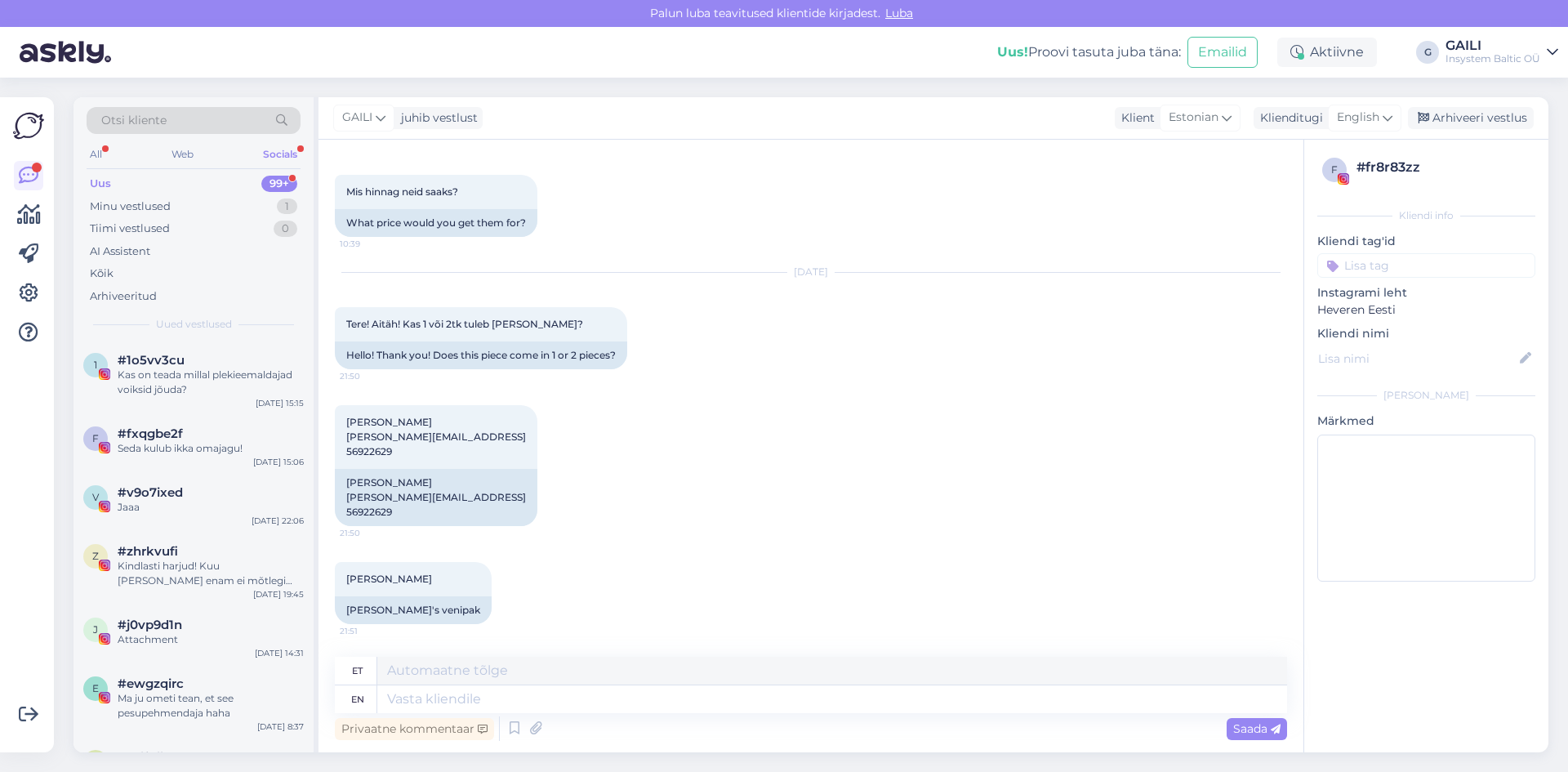
click at [283, 157] on div "Socials" at bounding box center [280, 154] width 41 height 21
click at [182, 155] on div "Web" at bounding box center [182, 154] width 28 height 21
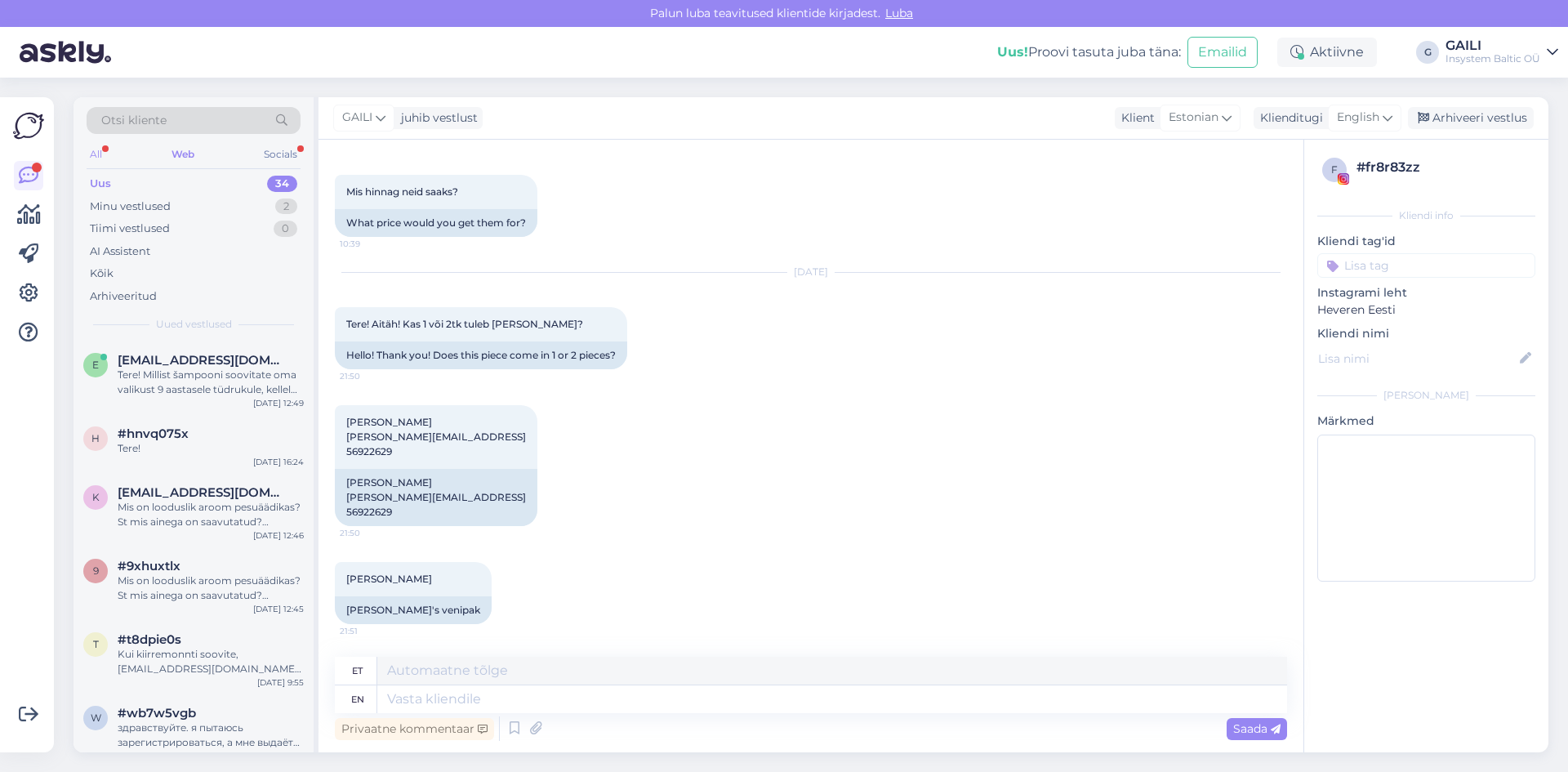
click at [98, 157] on div "All" at bounding box center [96, 154] width 19 height 21
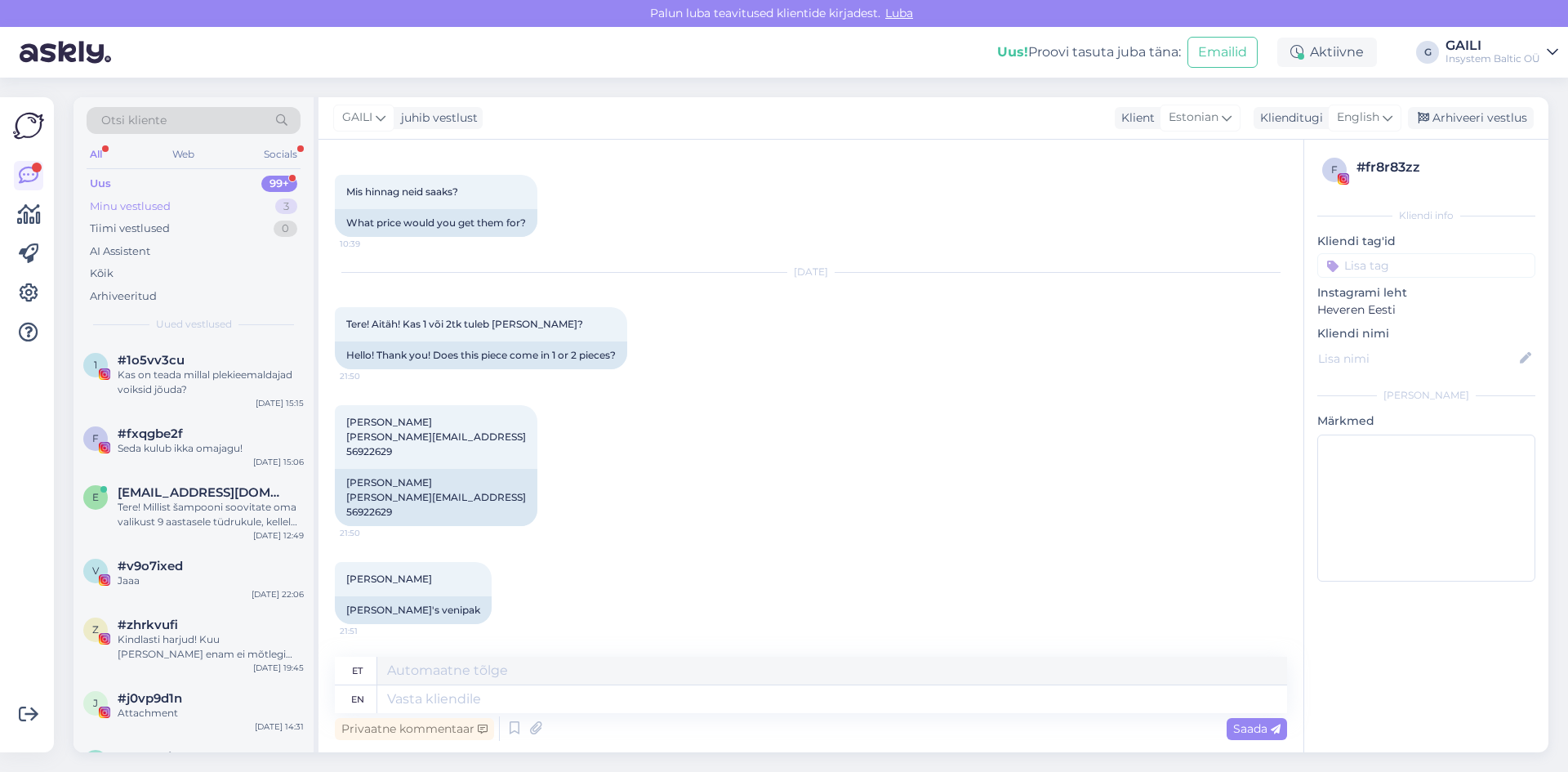
click at [143, 208] on div "Minu vestlused" at bounding box center [131, 206] width 81 height 16
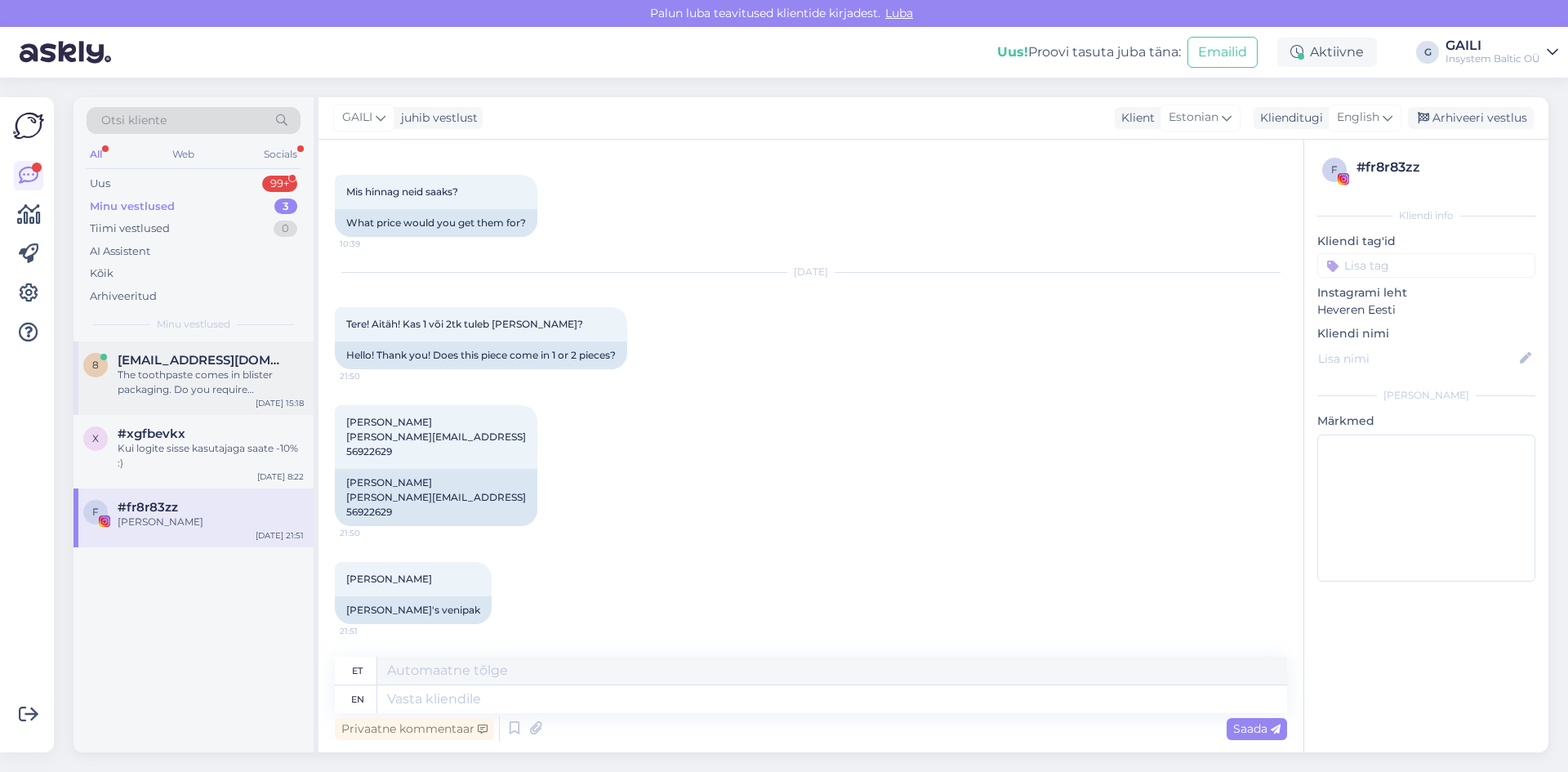
click at [222, 391] on div "The toothpaste comes in blister packaging. Do you require toothpaste for childr…" at bounding box center [210, 382] width 186 height 29
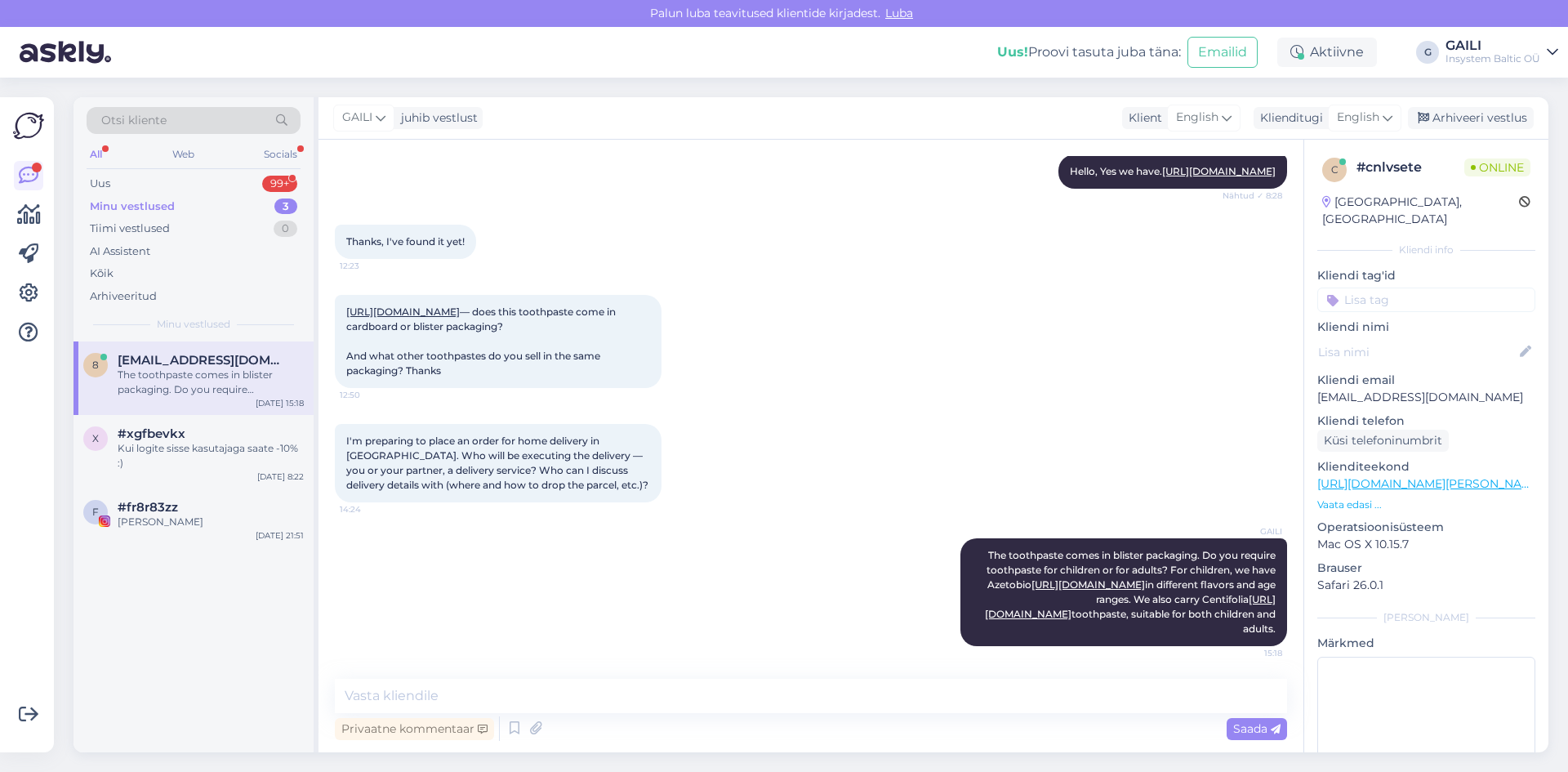
scroll to position [237, 0]
